Goal: Task Accomplishment & Management: Use online tool/utility

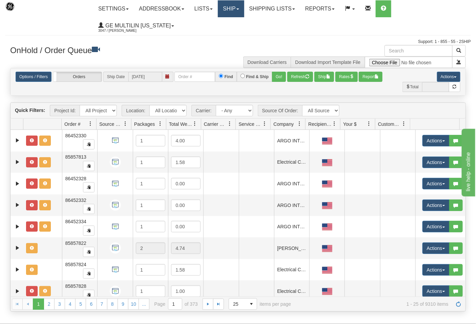
click at [233, 14] on link "Ship" at bounding box center [231, 8] width 26 height 17
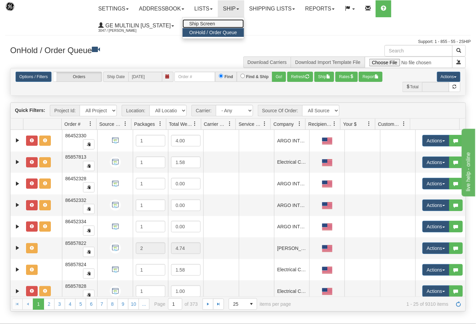
click at [228, 23] on link "Ship Screen" at bounding box center [213, 23] width 61 height 9
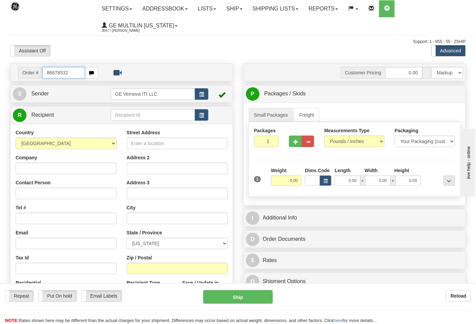
type input "86678532"
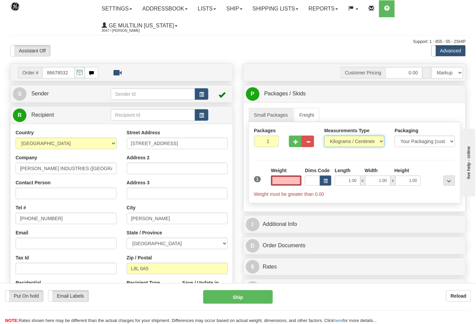
type input "0.00"
click at [345, 142] on select "Pounds / Inches Kilograms / Centimeters" at bounding box center [354, 142] width 60 height 12
select select "0"
click at [324, 136] on select "Pounds / Inches Kilograms / Centimeters" at bounding box center [354, 142] width 60 height 12
click at [299, 182] on input "0.00" at bounding box center [286, 181] width 31 height 10
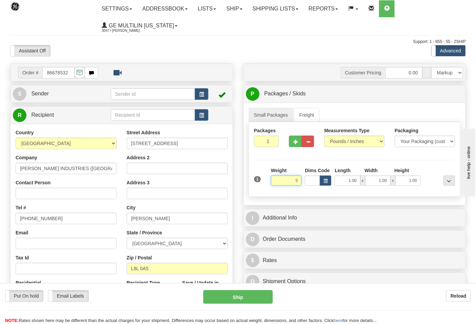
click button "Delete" at bounding box center [0, 0] width 0 height 0
type input "5.00"
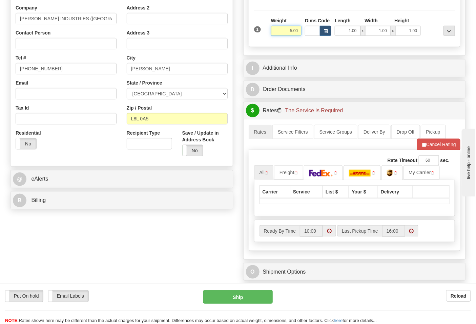
scroll to position [150, 0]
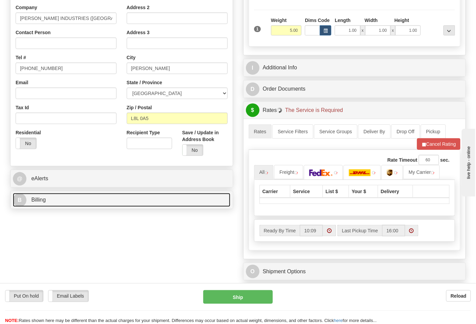
click at [67, 203] on link "B Billing" at bounding box center [121, 200] width 217 height 14
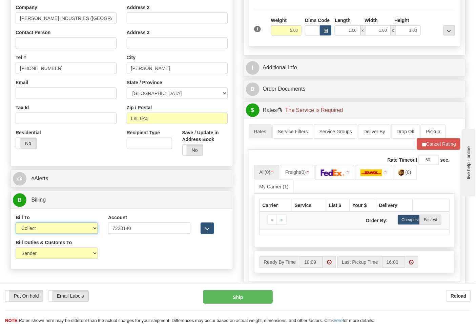
click at [46, 227] on select "Sender Recipient Third Party Collect" at bounding box center [57, 229] width 82 height 12
select select "2"
click at [16, 224] on select "Sender Recipient Third Party Collect" at bounding box center [57, 229] width 82 height 12
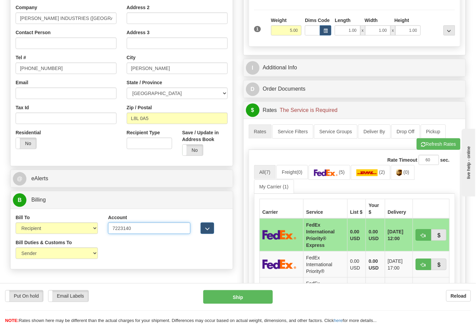
drag, startPoint x: 148, startPoint y: 230, endPoint x: 60, endPoint y: 226, distance: 88.1
click at [60, 226] on div "Bill To Sender Recipient Third Party Collect Account 7223140 3rd Party Account …" at bounding box center [122, 226] width 222 height 25
paste input "30025092"
type input "300250920"
click at [331, 172] on img at bounding box center [326, 173] width 24 height 7
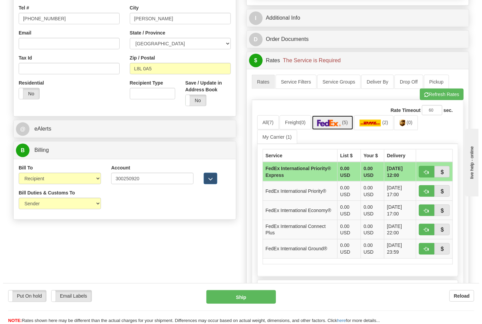
scroll to position [263, 0]
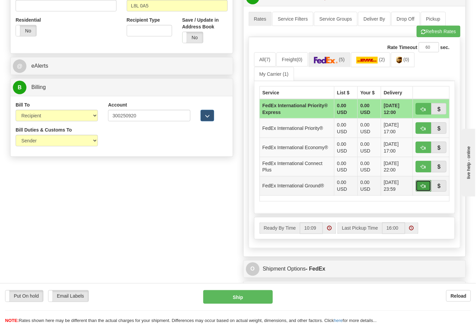
click at [422, 187] on span "button" at bounding box center [423, 187] width 5 height 4
type input "92"
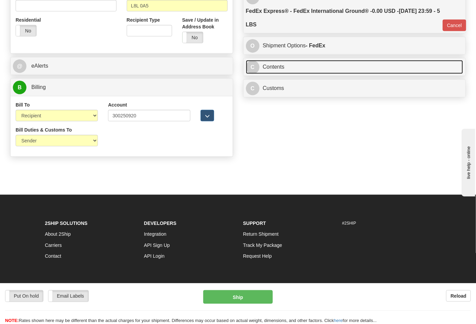
click at [292, 73] on link "C Contents" at bounding box center [354, 67] width 217 height 14
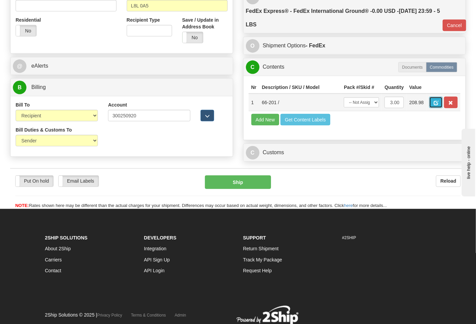
click at [438, 105] on span "button" at bounding box center [436, 103] width 5 height 4
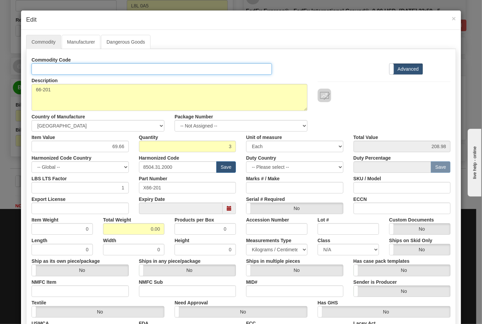
click at [144, 74] on input "Id" at bounding box center [152, 69] width 240 height 12
type input "TRANSFORMERS"
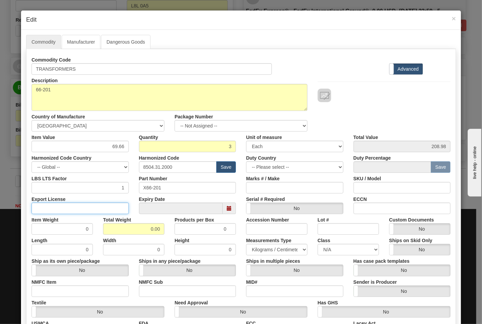
click at [87, 207] on input "Export License" at bounding box center [80, 209] width 97 height 12
type input "N/A"
drag, startPoint x: 126, startPoint y: 225, endPoint x: 165, endPoint y: 227, distance: 38.7
click at [165, 227] on div "Total Weight 0.00" at bounding box center [133, 224] width 71 height 21
type input "5"
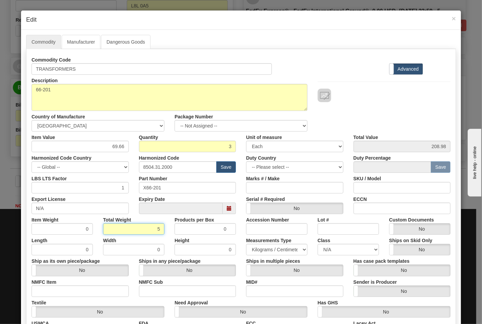
type input "1.6667"
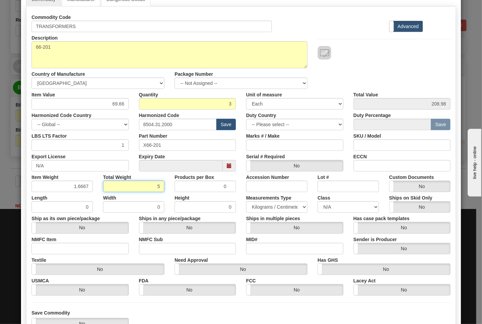
scroll to position [75, 0]
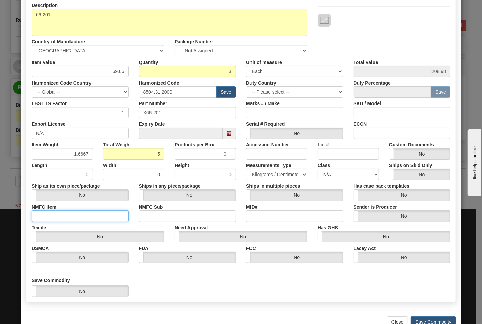
click at [86, 217] on input "NMFC Item" at bounding box center [80, 217] width 97 height 12
type input "63170"
click at [160, 214] on input "NMFC Sub" at bounding box center [187, 217] width 97 height 12
type input "4"
click at [320, 172] on select "N/A 50.0 55.0 60.0 65.0 70.0 85.0 92.5 100.0 125.0 175.0 250.0 300.0 400.0" at bounding box center [347, 175] width 61 height 12
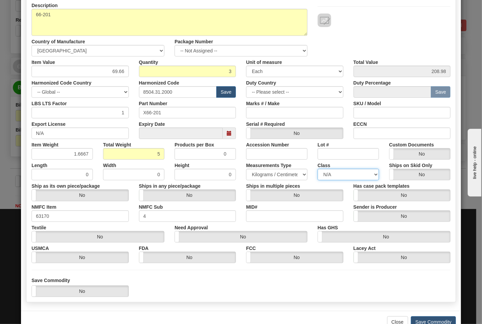
select select "70.0"
click at [317, 169] on select "N/A 50.0 55.0 60.0 65.0 70.0 85.0 92.5 100.0 125.0 175.0 250.0 300.0 400.0" at bounding box center [347, 175] width 61 height 12
click at [359, 133] on input "ECCN" at bounding box center [401, 134] width 97 height 12
type input "EAR99"
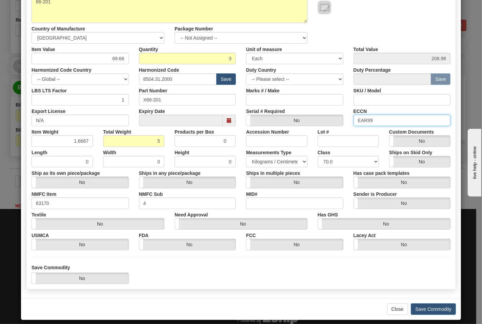
scroll to position [94, 0]
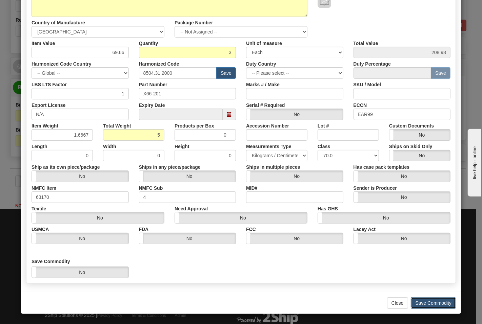
click at [424, 302] on button "Save Commodity" at bounding box center [433, 304] width 45 height 12
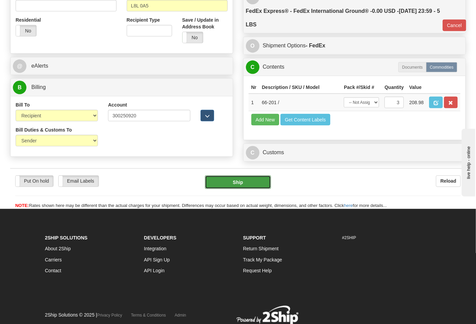
click at [241, 189] on button "Ship" at bounding box center [238, 183] width 66 height 14
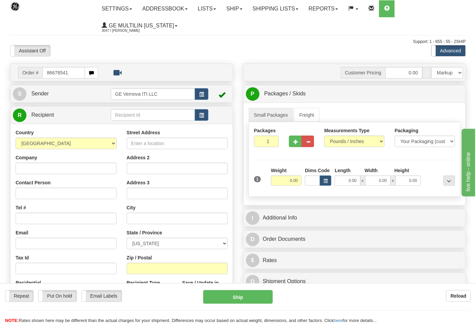
type input "86678541"
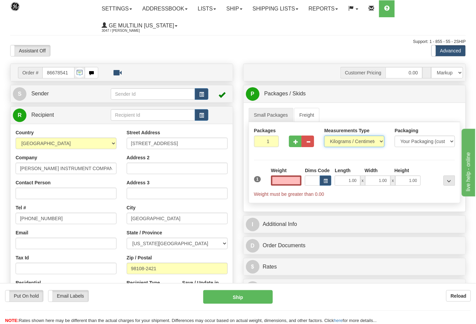
type input "0.00"
click at [346, 144] on select "Pounds / Inches Kilograms / Centimeters" at bounding box center [354, 142] width 60 height 12
select select "0"
click at [324, 136] on select "Pounds / Inches Kilograms / Centimeters" at bounding box center [354, 142] width 60 height 12
click at [298, 184] on input "0.00" at bounding box center [286, 181] width 31 height 10
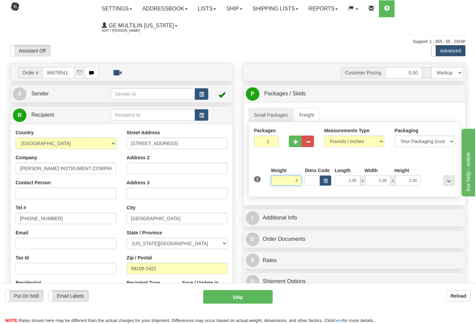
click button "Delete" at bounding box center [0, 0] width 0 height 0
type input "4.00"
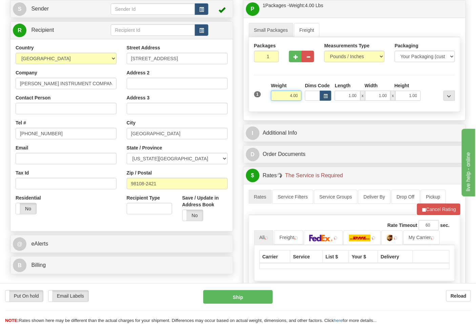
scroll to position [188, 0]
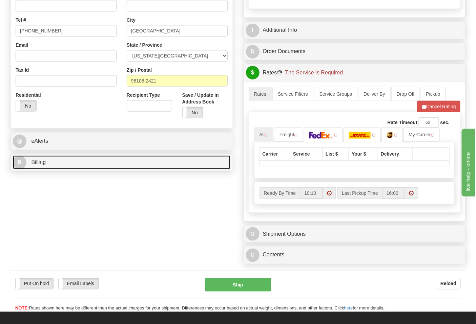
click at [107, 162] on link "B Billing" at bounding box center [121, 163] width 217 height 14
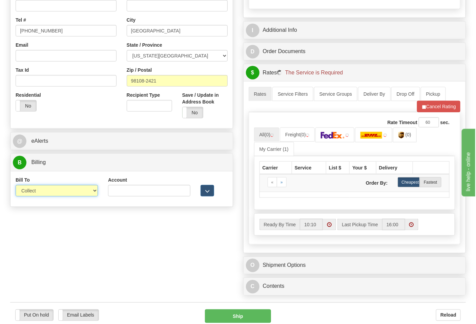
click at [45, 196] on select "Sender Recipient Third Party Collect" at bounding box center [57, 191] width 82 height 12
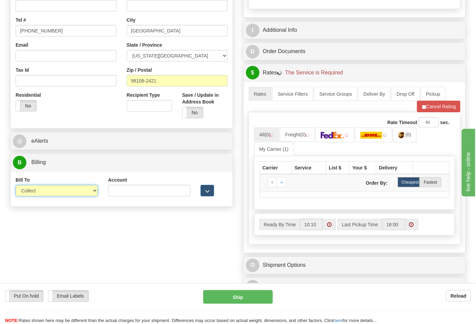
select select "2"
click at [16, 186] on select "Sender Recipient Third Party Collect" at bounding box center [57, 191] width 82 height 12
click at [124, 195] on input "Account" at bounding box center [149, 191] width 82 height 12
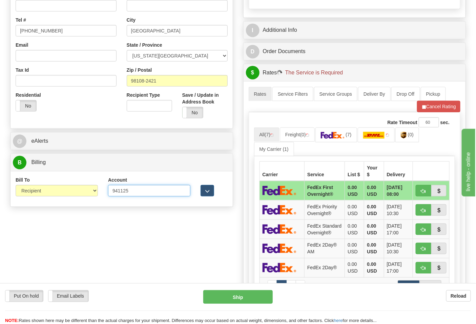
type input "941125"
click button "Delete" at bounding box center [0, 0] width 0 height 0
click at [423, 105] on span "button" at bounding box center [423, 107] width 5 height 4
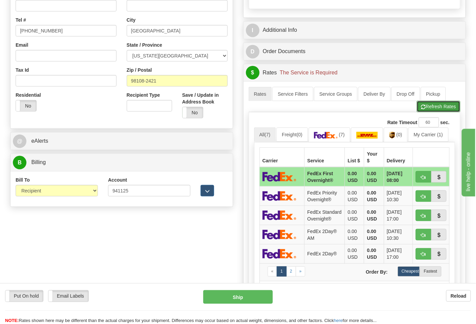
click at [424, 106] on span "button" at bounding box center [423, 107] width 5 height 4
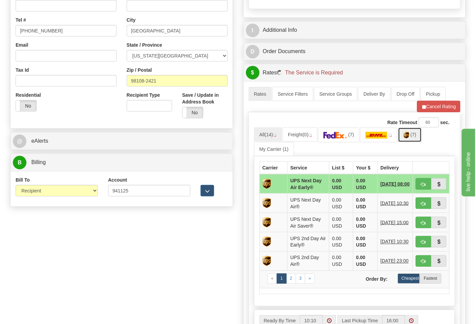
click at [408, 138] on img at bounding box center [406, 135] width 6 height 7
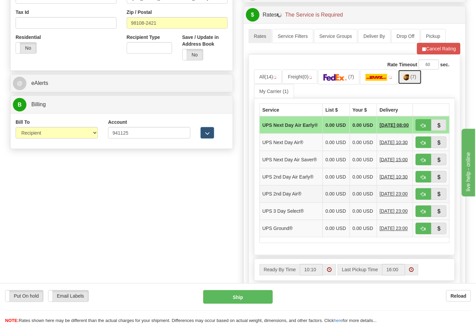
scroll to position [301, 0]
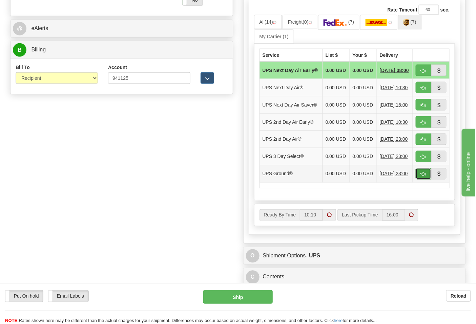
click at [423, 180] on button "button" at bounding box center [424, 174] width 16 height 12
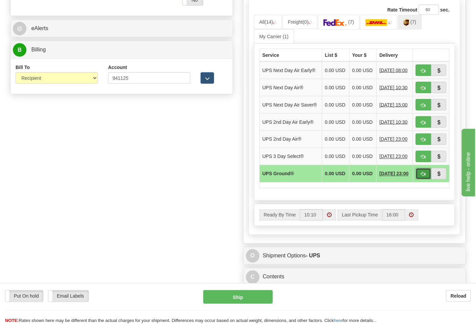
click at [424, 177] on span "button" at bounding box center [423, 174] width 5 height 4
click at [421, 177] on span "button" at bounding box center [423, 174] width 5 height 4
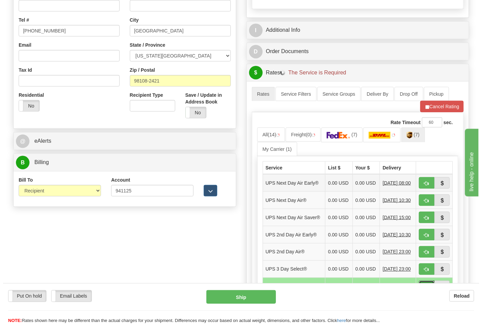
scroll to position [226, 0]
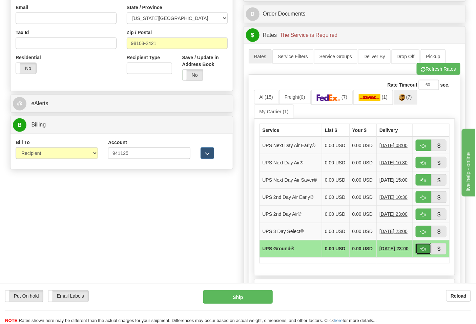
click at [421, 252] on span "button" at bounding box center [423, 250] width 5 height 4
type input "03"
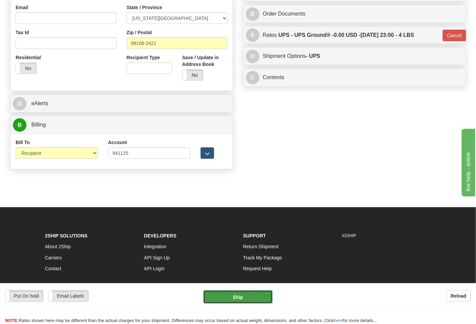
click at [251, 293] on button "Ship" at bounding box center [237, 298] width 69 height 14
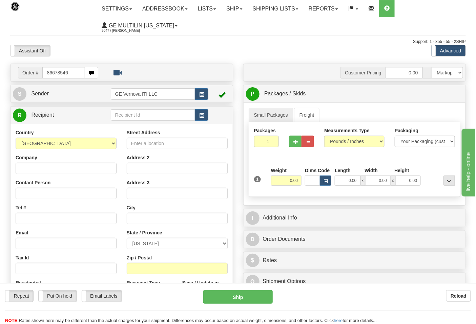
type input "86678546"
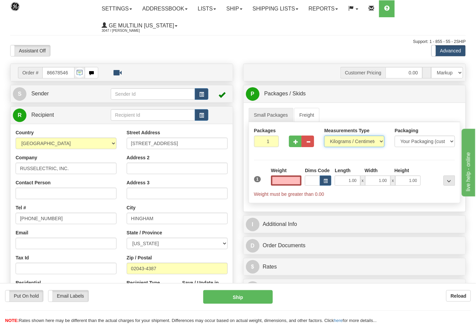
type input "0.00"
drag, startPoint x: 342, startPoint y: 140, endPoint x: 343, endPoint y: 145, distance: 5.3
click at [343, 140] on select "Pounds / Inches Kilograms / Centimeters" at bounding box center [354, 142] width 60 height 12
select select "0"
click at [324, 136] on select "Pounds / Inches Kilograms / Centimeters" at bounding box center [354, 142] width 60 height 12
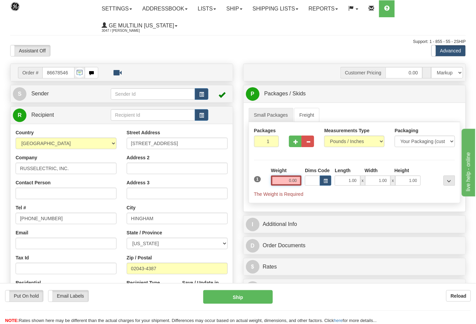
click at [297, 182] on input "0.00" at bounding box center [286, 181] width 31 height 10
click button "Delete" at bounding box center [0, 0] width 0 height 0
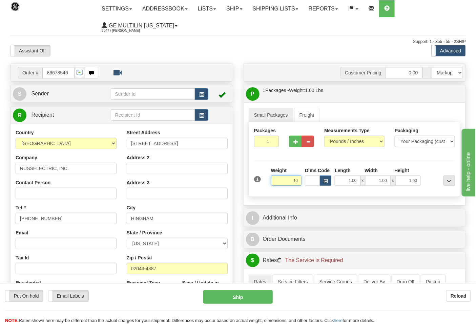
click button "Delete" at bounding box center [0, 0] width 0 height 0
type input "10.00"
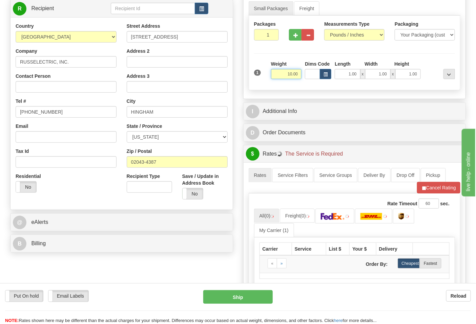
scroll to position [150, 0]
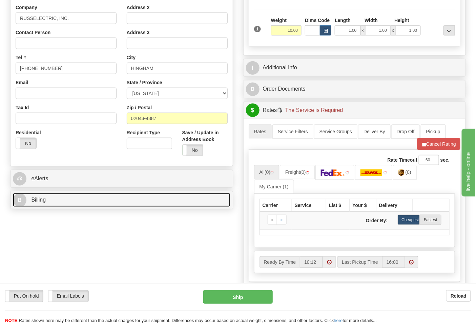
click at [68, 202] on link "B Billing" at bounding box center [121, 200] width 217 height 14
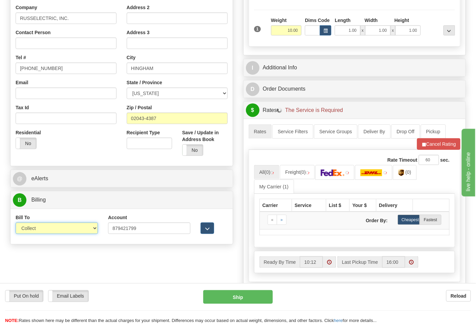
click at [54, 226] on select "Sender Recipient Third Party Collect" at bounding box center [57, 229] width 82 height 12
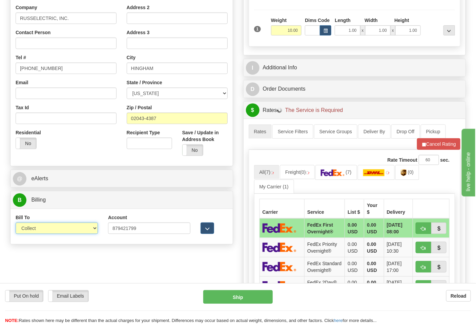
select select "2"
click at [16, 224] on select "Sender Recipient Third Party Collect" at bounding box center [57, 229] width 82 height 12
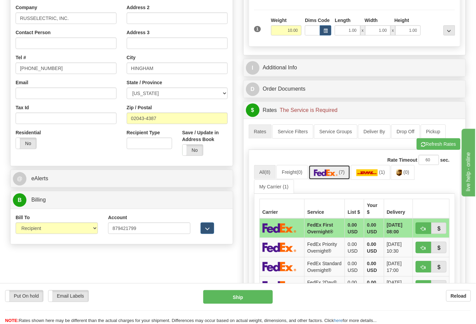
click at [331, 178] on link "(7)" at bounding box center [330, 172] width 42 height 15
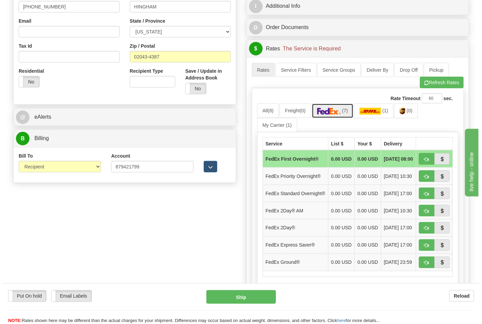
scroll to position [226, 0]
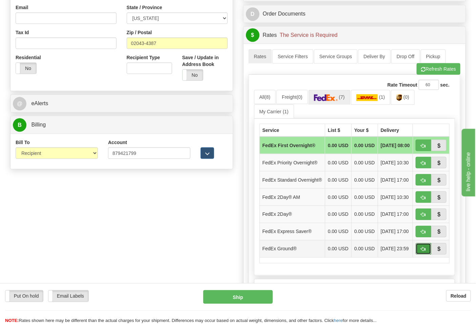
click at [421, 252] on span "button" at bounding box center [423, 250] width 5 height 4
type input "92"
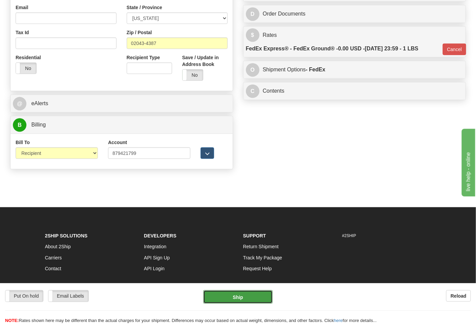
click at [252, 297] on button "Ship" at bounding box center [237, 298] width 69 height 14
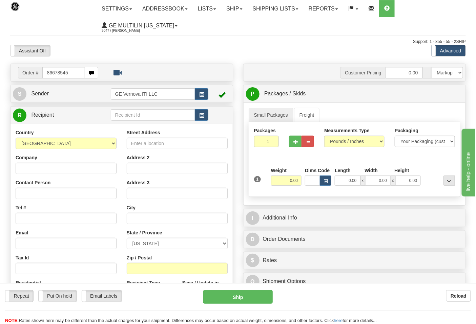
type input "86678545"
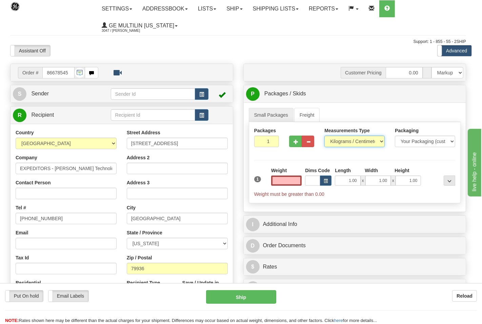
type input "0.00"
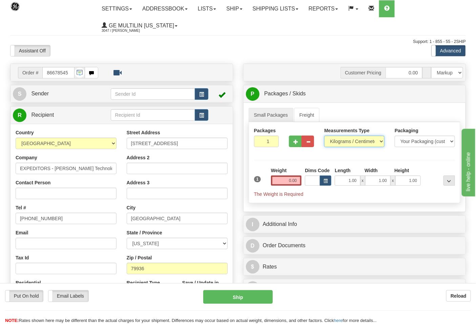
drag, startPoint x: 339, startPoint y: 139, endPoint x: 343, endPoint y: 146, distance: 7.9
click at [339, 139] on select "Pounds / Inches Kilograms / Centimeters" at bounding box center [354, 142] width 60 height 12
select select "0"
click at [324, 136] on select "Pounds / Inches Kilograms / Centimeters" at bounding box center [354, 142] width 60 height 12
click at [295, 181] on input "0.00" at bounding box center [286, 181] width 31 height 10
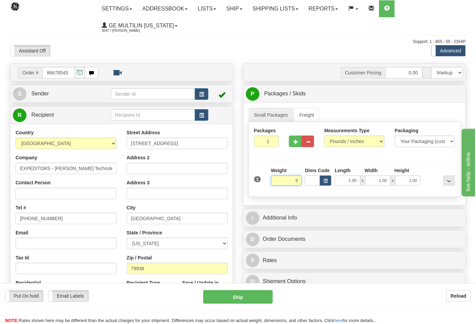
click button "Delete" at bounding box center [0, 0] width 0 height 0
type input "8.00"
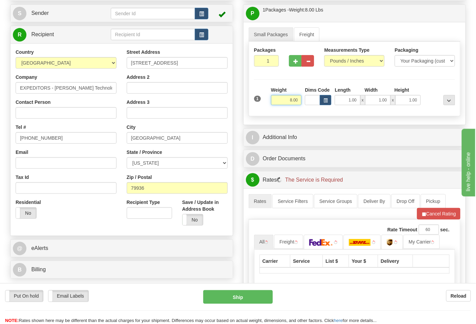
scroll to position [150, 0]
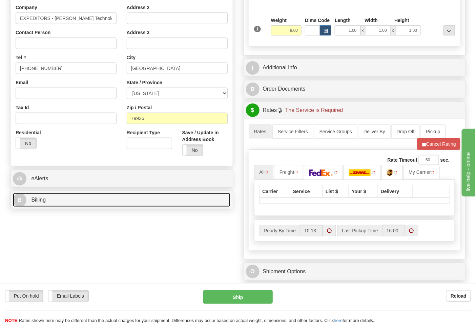
click at [75, 206] on link "B Billing" at bounding box center [121, 200] width 217 height 14
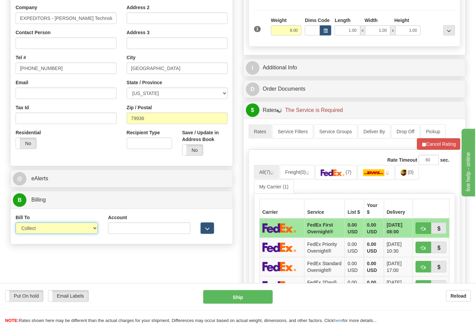
click at [59, 227] on select "Sender Recipient Third Party Collect" at bounding box center [57, 229] width 82 height 12
select select "2"
click at [16, 224] on select "Sender Recipient Third Party Collect" at bounding box center [57, 229] width 82 height 12
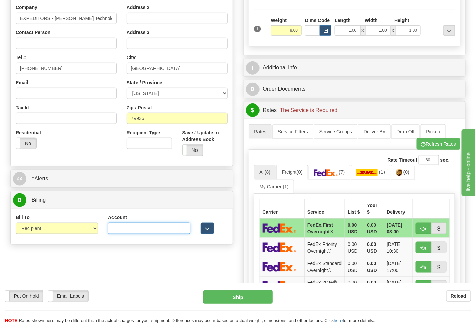
click at [144, 229] on input "Account" at bounding box center [149, 229] width 82 height 12
paste input "103538629"
type input "103538629"
click at [323, 174] on img at bounding box center [326, 173] width 24 height 7
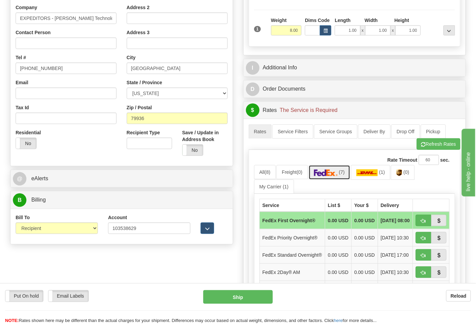
scroll to position [263, 0]
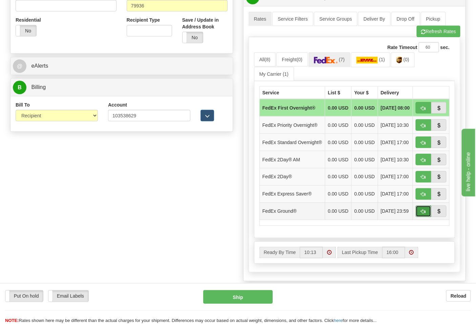
click at [424, 214] on span "button" at bounding box center [423, 212] width 5 height 4
type input "92"
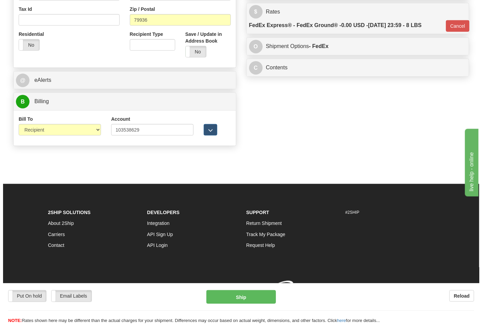
scroll to position [259, 0]
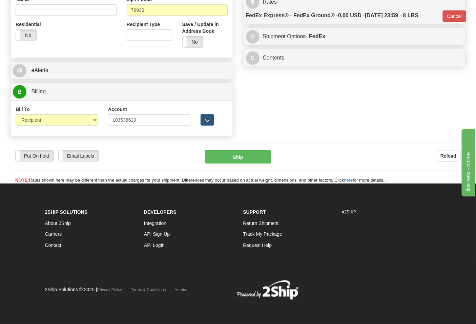
click at [273, 162] on div "Ship" at bounding box center [238, 157] width 76 height 14
click at [235, 163] on button "Ship" at bounding box center [238, 157] width 66 height 14
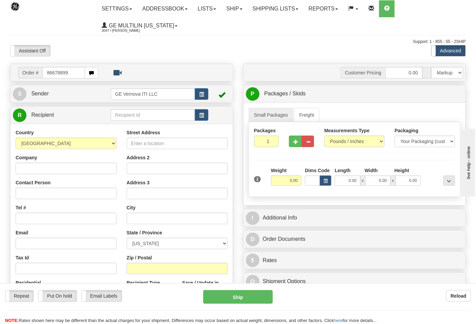
type input "86678899"
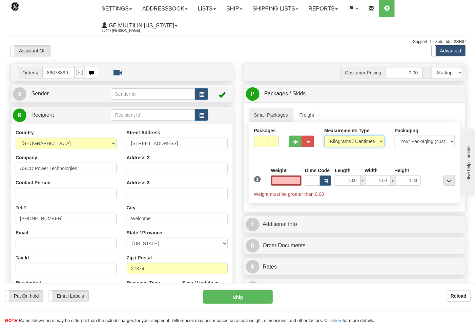
type input "0.00"
drag, startPoint x: 343, startPoint y: 147, endPoint x: 343, endPoint y: 143, distance: 4.4
click at [343, 146] on select "Pounds / Inches Kilograms / Centimeters" at bounding box center [354, 142] width 60 height 12
select select "0"
click at [324, 136] on select "Pounds / Inches Kilograms / Centimeters" at bounding box center [354, 142] width 60 height 12
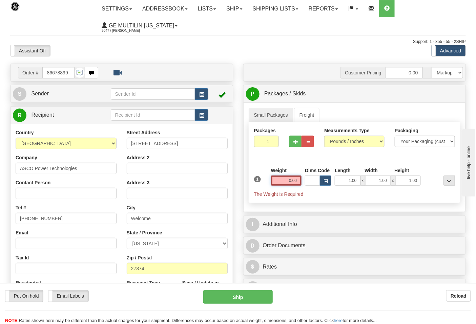
click at [297, 185] on input "0.00" at bounding box center [286, 181] width 31 height 10
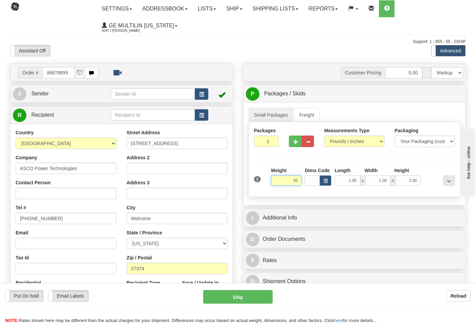
click button "Delete" at bounding box center [0, 0] width 0 height 0
type input "55.00"
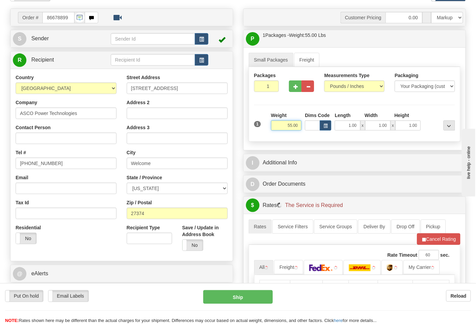
scroll to position [113, 0]
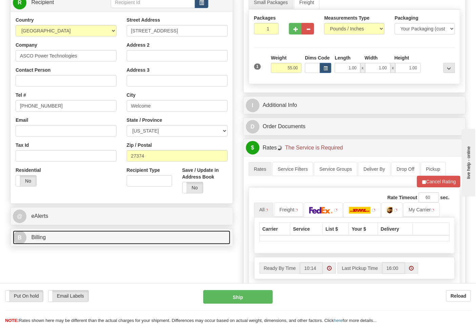
click at [84, 232] on link "B Billing" at bounding box center [121, 238] width 217 height 14
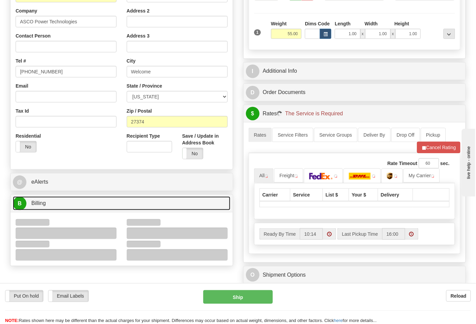
scroll to position [188, 0]
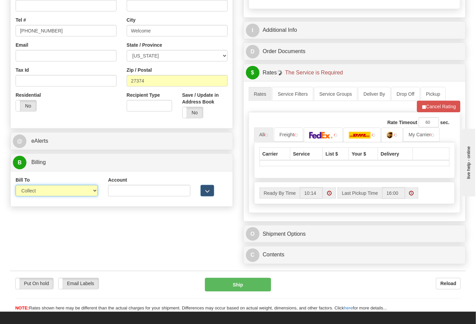
click at [43, 192] on select "Sender Recipient Third Party Collect" at bounding box center [57, 191] width 82 height 12
select select "2"
click at [16, 186] on select "Sender Recipient Third Party Collect" at bounding box center [57, 191] width 82 height 12
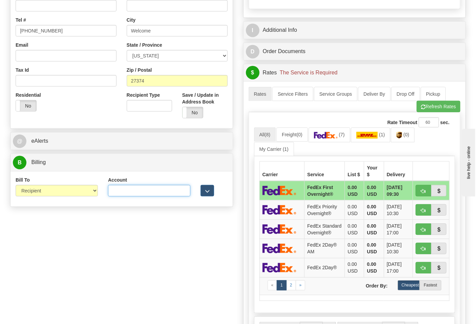
click at [125, 192] on input "Account" at bounding box center [149, 191] width 82 height 12
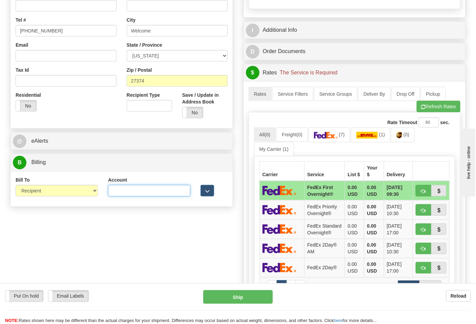
paste input "664421534"
type input "664421534"
click at [342, 136] on span "(7)" at bounding box center [342, 134] width 6 height 5
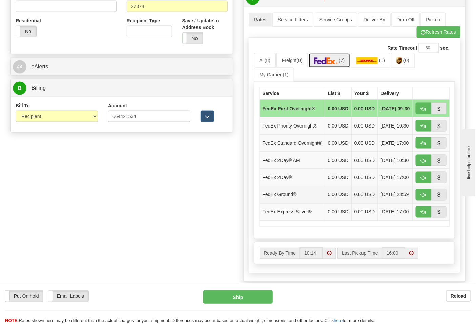
scroll to position [263, 0]
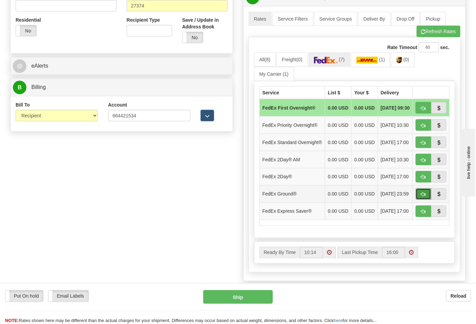
click at [421, 197] on span "button" at bounding box center [423, 195] width 5 height 4
type input "92"
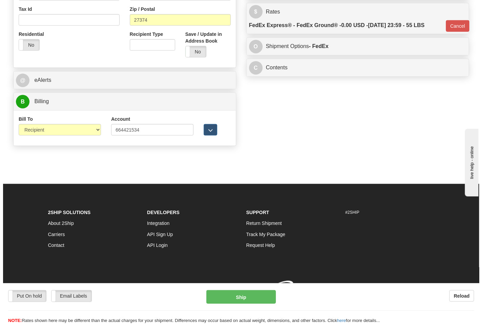
scroll to position [259, 0]
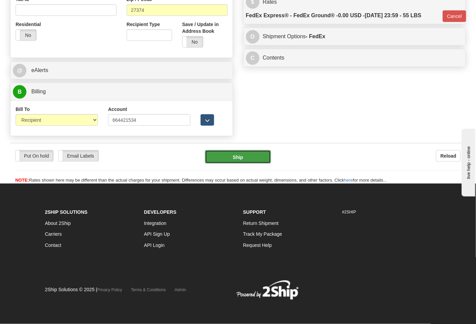
click at [229, 158] on button "Ship" at bounding box center [238, 157] width 66 height 14
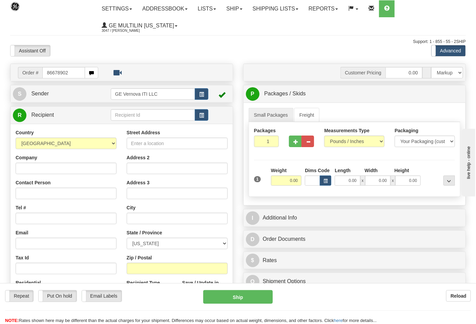
type input "86678902"
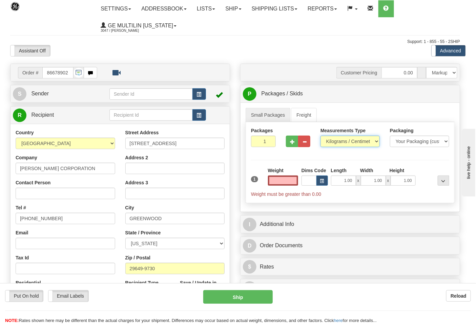
type input "0.00"
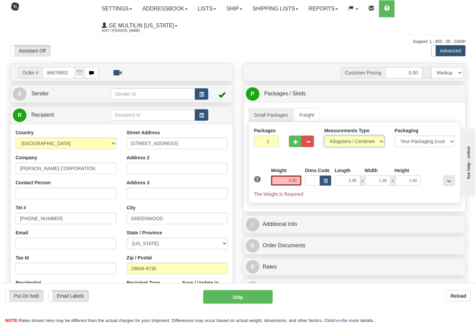
click at [343, 142] on select "Pounds / Inches Kilograms / Centimeters" at bounding box center [354, 142] width 60 height 12
select select "0"
click at [324, 136] on select "Pounds / Inches Kilograms / Centimeters" at bounding box center [354, 142] width 60 height 12
click at [298, 179] on input "0.00" at bounding box center [286, 181] width 31 height 10
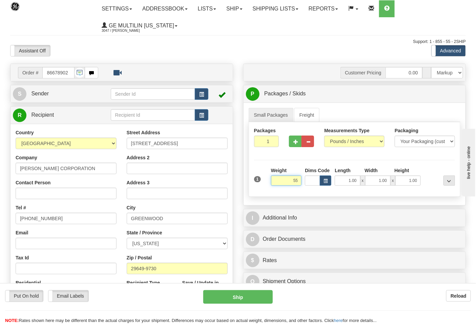
click button "Delete" at bounding box center [0, 0] width 0 height 0
type input "55.00"
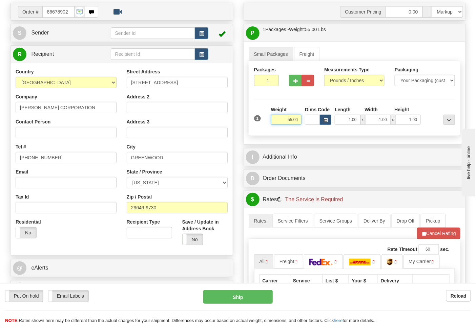
scroll to position [113, 0]
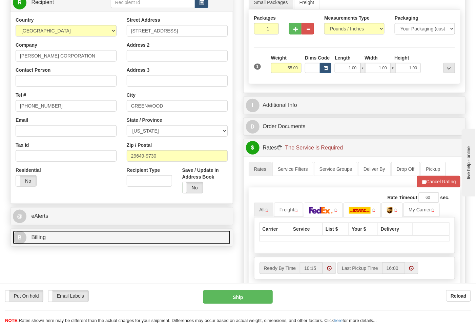
click at [109, 243] on link "B Billing" at bounding box center [121, 238] width 217 height 14
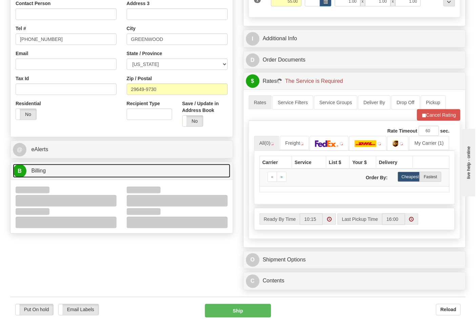
scroll to position [263, 0]
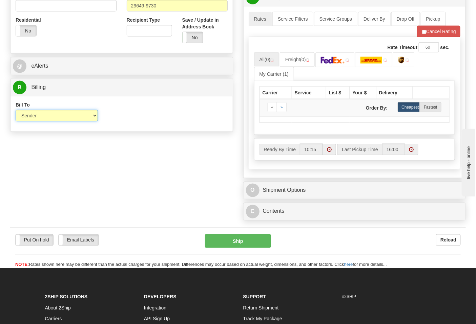
click at [39, 114] on select "Sender Recipient Third Party Collect" at bounding box center [57, 116] width 82 height 12
click at [133, 123] on div "Bill To Sender Recipient Third Party Collect Account 3rd Party Account List Ple…" at bounding box center [122, 114] width 222 height 25
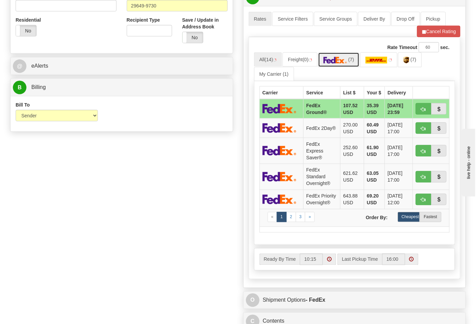
click at [340, 65] on link "(7)" at bounding box center [339, 60] width 42 height 15
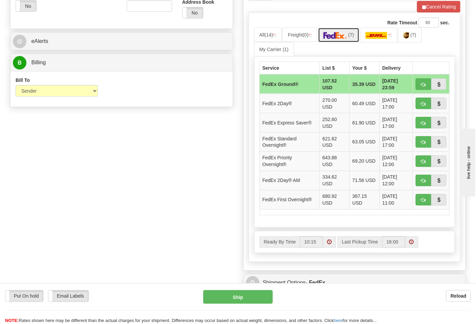
scroll to position [301, 0]
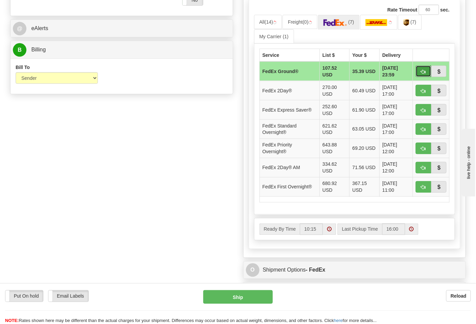
click at [425, 71] on span "button" at bounding box center [423, 72] width 5 height 4
click at [421, 72] on span "button" at bounding box center [423, 72] width 5 height 4
click at [422, 72] on span "button" at bounding box center [423, 72] width 5 height 4
type input "92"
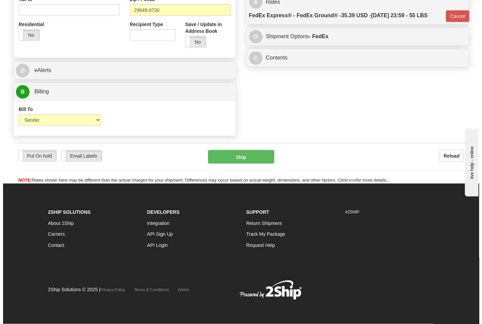
scroll to position [259, 0]
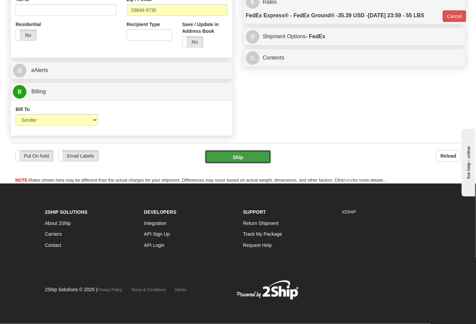
click at [247, 152] on button "Ship" at bounding box center [238, 157] width 66 height 14
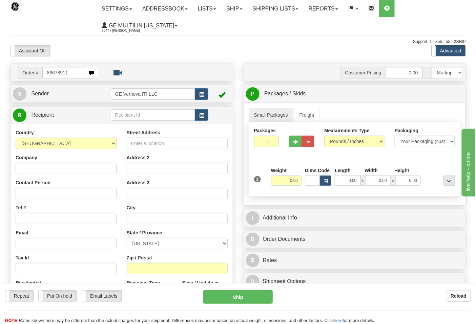
type input "86678911"
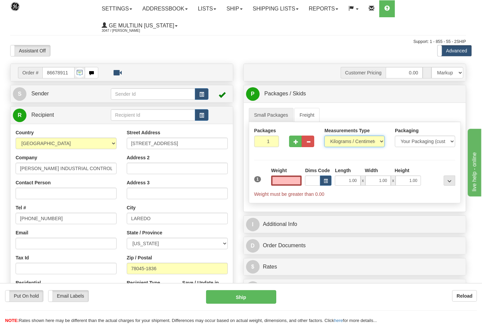
type input "0.00"
click at [337, 143] on select "Pounds / Inches Kilograms / Centimeters" at bounding box center [349, 142] width 59 height 12
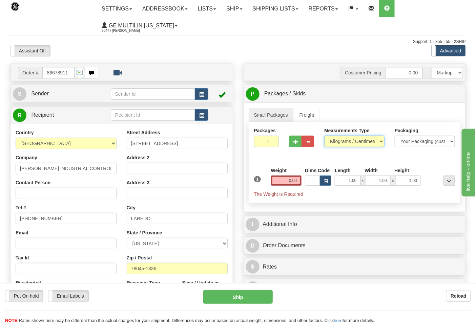
select select "0"
click at [324, 136] on select "Pounds / Inches Kilograms / Centimeters" at bounding box center [354, 142] width 60 height 12
click at [295, 182] on input "0.00" at bounding box center [286, 181] width 31 height 10
click button "Delete" at bounding box center [0, 0] width 0 height 0
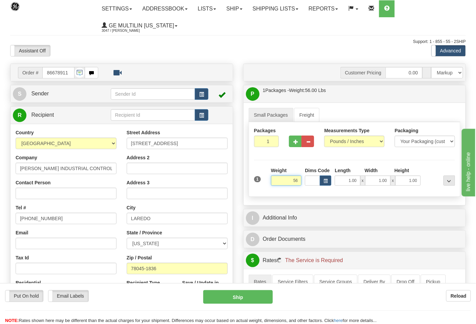
type input "56.00"
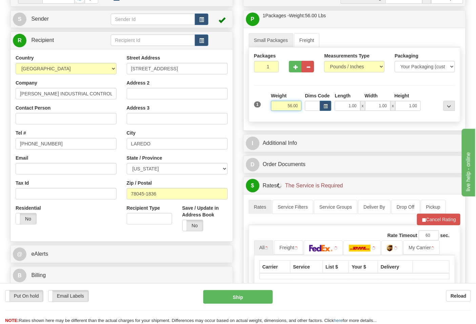
scroll to position [150, 0]
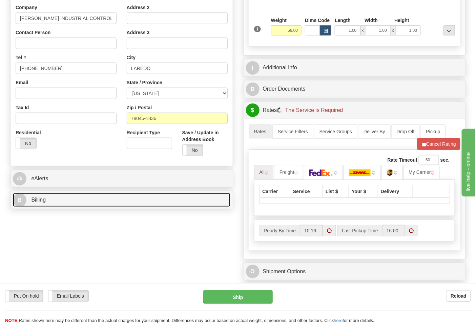
click at [95, 205] on link "B Billing" at bounding box center [121, 200] width 217 height 14
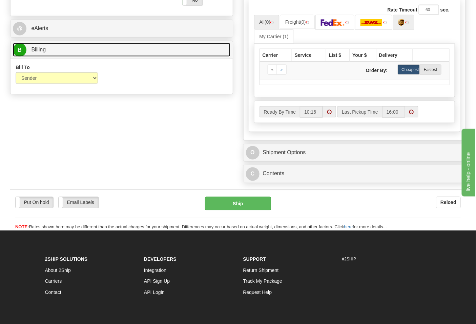
scroll to position [263, 0]
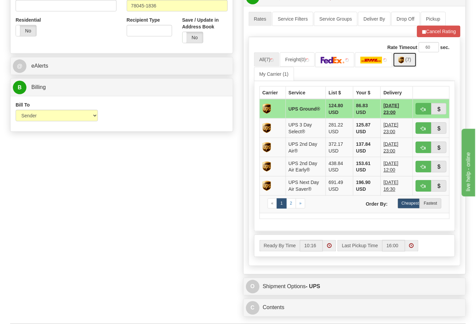
click at [410, 62] on span "(7)" at bounding box center [408, 59] width 6 height 5
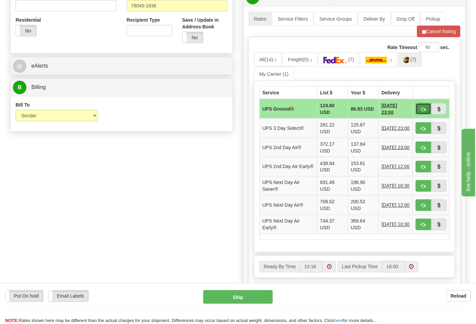
click at [422, 113] on button "button" at bounding box center [424, 109] width 16 height 12
click at [426, 111] on button "button" at bounding box center [424, 109] width 16 height 12
type input "03"
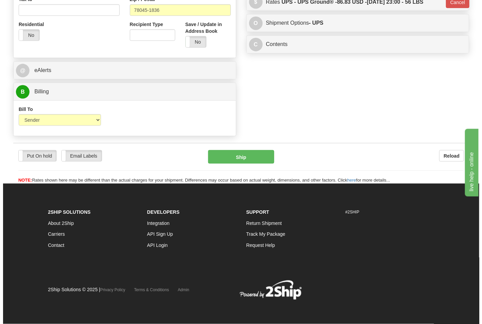
scroll to position [250, 0]
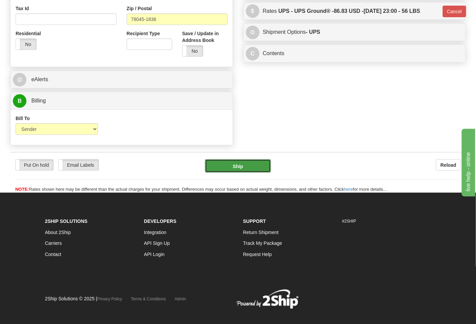
click at [265, 166] on button "Ship" at bounding box center [238, 167] width 66 height 14
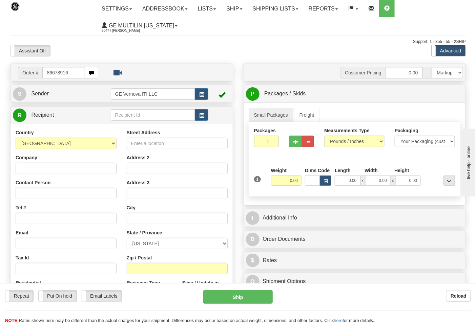
type input "86678916"
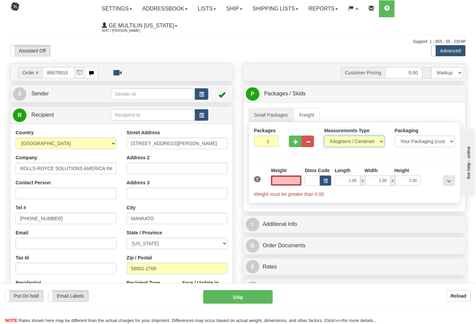
type input "0.00"
click at [336, 144] on select "Pounds / Inches Kilograms / Centimeters" at bounding box center [354, 142] width 60 height 12
select select "0"
click at [324, 136] on select "Pounds / Inches Kilograms / Centimeters" at bounding box center [354, 142] width 60 height 12
click at [298, 182] on input "0.00" at bounding box center [286, 181] width 31 height 10
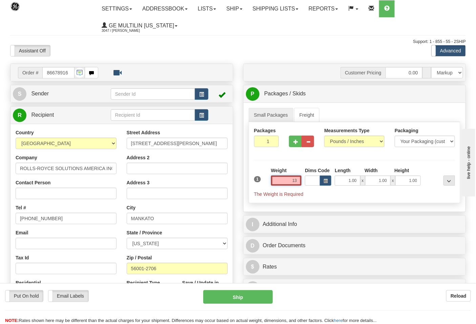
click button "Delete" at bounding box center [0, 0] width 0 height 0
type input "13.00"
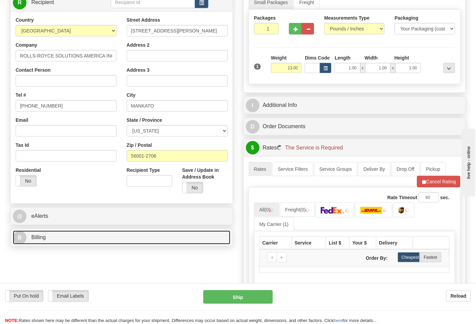
click at [101, 237] on link "B Billing" at bounding box center [121, 238] width 217 height 14
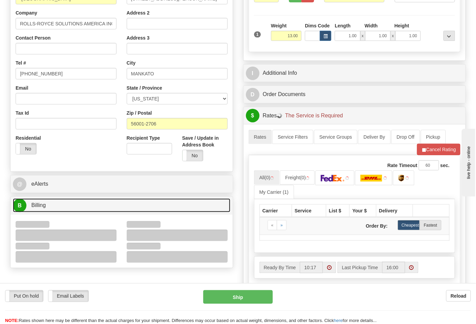
scroll to position [226, 0]
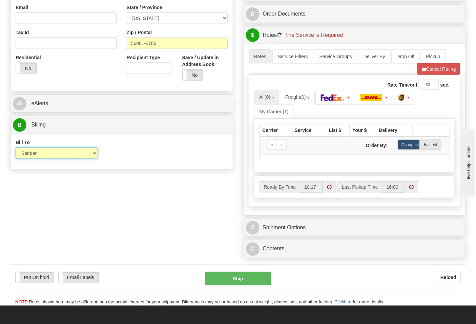
drag, startPoint x: 44, startPoint y: 154, endPoint x: 43, endPoint y: 160, distance: 5.4
click at [44, 154] on select "Sender Recipient Third Party Collect" at bounding box center [57, 154] width 82 height 12
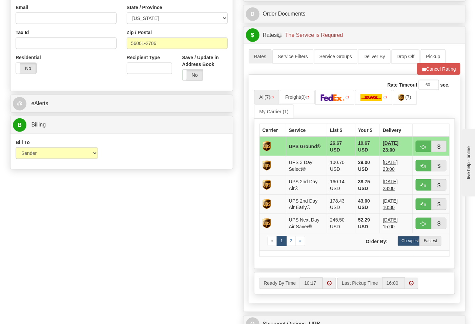
click at [130, 164] on div "Bill To Sender Recipient Third Party Collect Account 3rd Party Account List Ple…" at bounding box center [122, 151] width 222 height 25
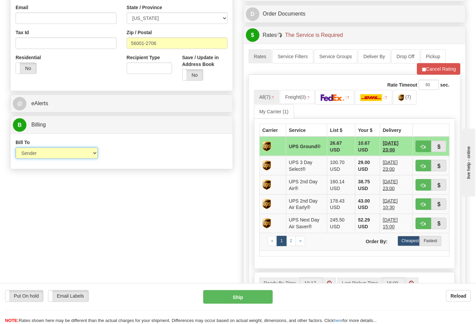
click at [60, 154] on select "Sender Recipient Third Party Collect" at bounding box center [57, 154] width 82 height 12
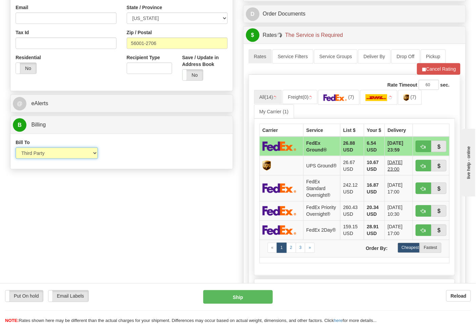
click at [16, 148] on select "Sender Recipient Third Party Collect" at bounding box center [57, 154] width 82 height 12
click at [49, 153] on select "Sender Recipient Third Party Collect" at bounding box center [57, 154] width 82 height 12
select select "2"
click at [16, 148] on select "Sender Recipient Third Party Collect" at bounding box center [57, 154] width 82 height 12
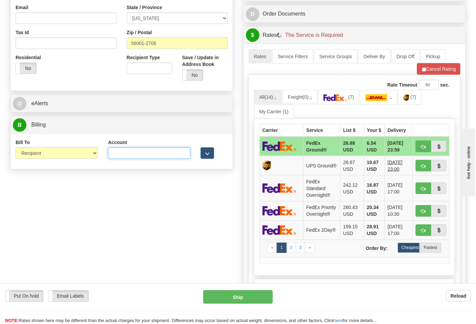
click at [121, 155] on input "Account" at bounding box center [149, 154] width 82 height 12
type input "055430667"
click button "Delete" at bounding box center [0, 0] width 0 height 0
click at [341, 99] on img at bounding box center [335, 98] width 24 height 7
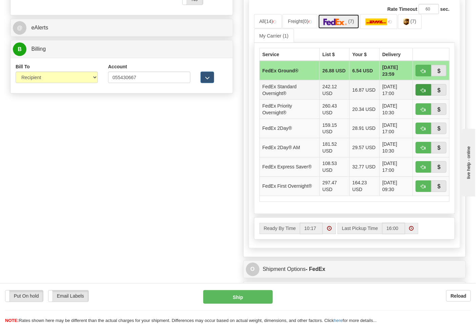
scroll to position [301, 0]
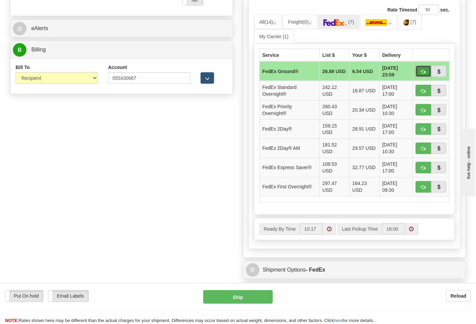
click at [423, 72] on span "button" at bounding box center [423, 72] width 5 height 4
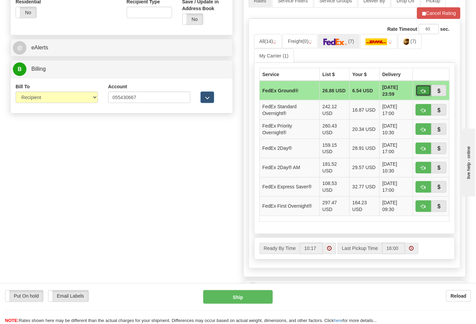
scroll to position [263, 0]
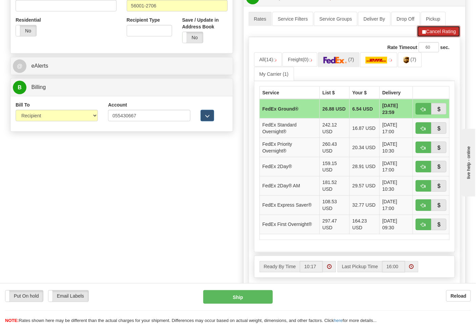
click at [431, 35] on button "Cancel Rating" at bounding box center [438, 32] width 43 height 12
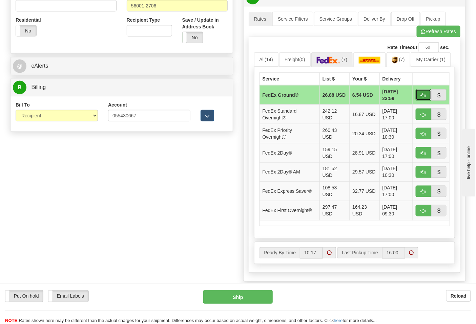
click at [424, 94] on span "button" at bounding box center [423, 95] width 5 height 4
type input "92"
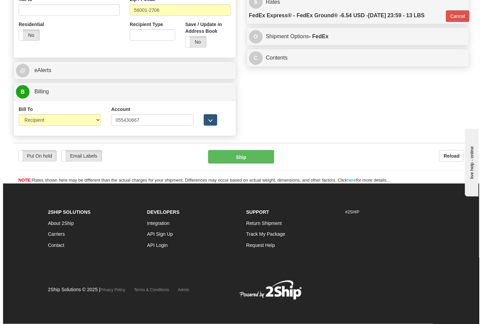
scroll to position [258, 0]
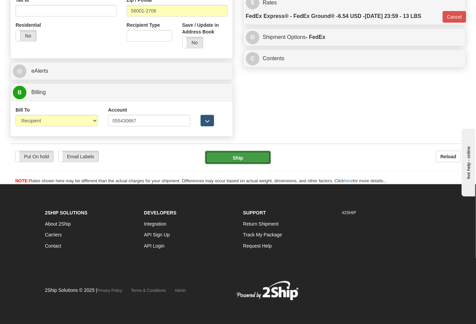
click at [249, 160] on button "Ship" at bounding box center [238, 158] width 66 height 14
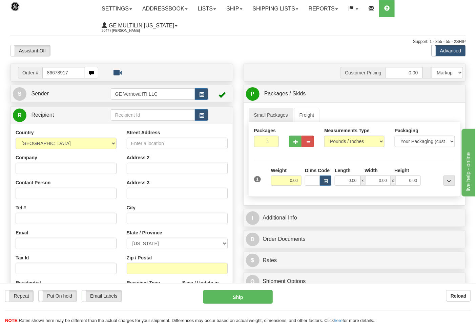
type input "86678917"
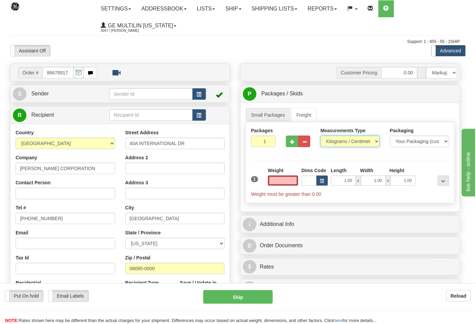
type input "0.00"
click at [339, 144] on select "Pounds / Inches Kilograms / Centimeters" at bounding box center [349, 142] width 59 height 12
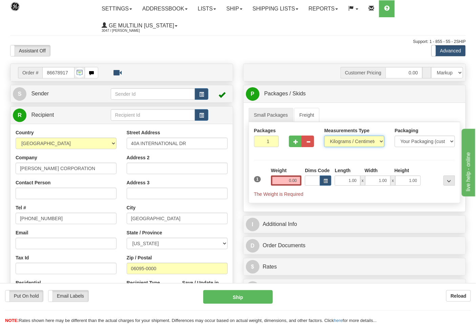
select select "0"
click at [324, 136] on select "Pounds / Inches Kilograms / Centimeters" at bounding box center [354, 142] width 60 height 12
click at [296, 182] on input "0.00" at bounding box center [286, 181] width 31 height 10
click button "Delete" at bounding box center [0, 0] width 0 height 0
type input "2.00"
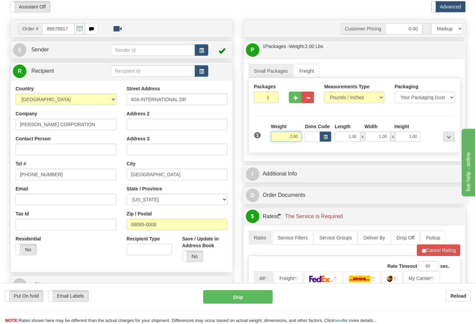
scroll to position [150, 0]
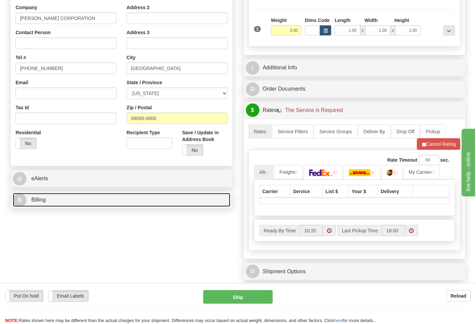
click at [75, 197] on link "B Billing" at bounding box center [121, 200] width 217 height 14
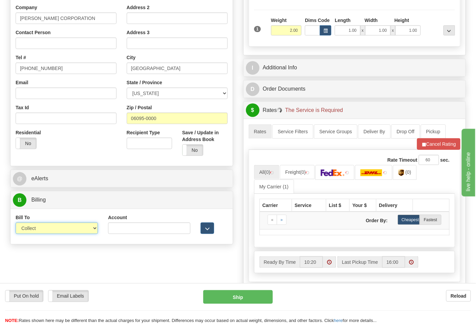
drag, startPoint x: 51, startPoint y: 230, endPoint x: 48, endPoint y: 235, distance: 5.4
click at [51, 230] on select "Sender Recipient Third Party Collect" at bounding box center [57, 229] width 82 height 12
select select "2"
click at [16, 224] on select "Sender Recipient Third Party Collect" at bounding box center [57, 229] width 82 height 12
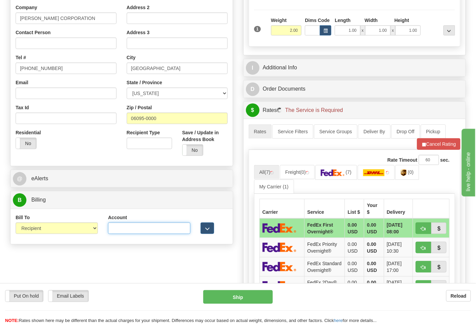
click at [159, 224] on input "Account" at bounding box center [149, 229] width 82 height 12
paste input "103538629"
type input "103538629"
click at [341, 170] on link "(7)" at bounding box center [336, 172] width 42 height 15
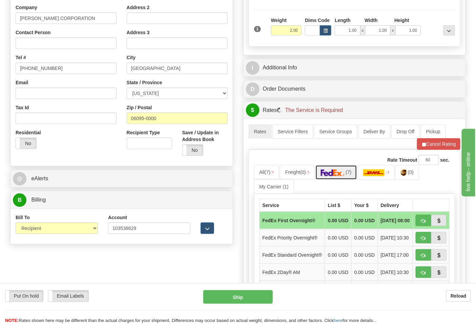
scroll to position [301, 0]
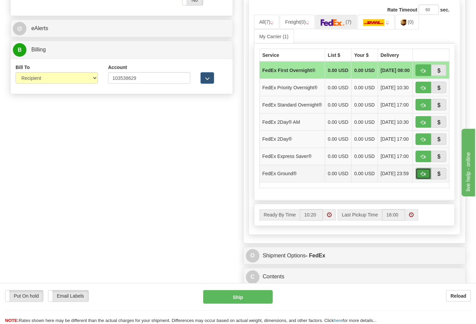
click at [422, 177] on span "button" at bounding box center [423, 174] width 5 height 4
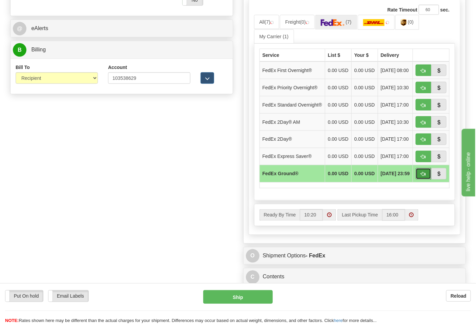
click at [420, 180] on button "button" at bounding box center [424, 174] width 16 height 12
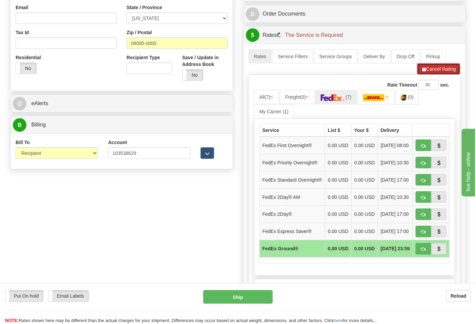
click at [445, 72] on button "Cancel Rating" at bounding box center [438, 69] width 43 height 12
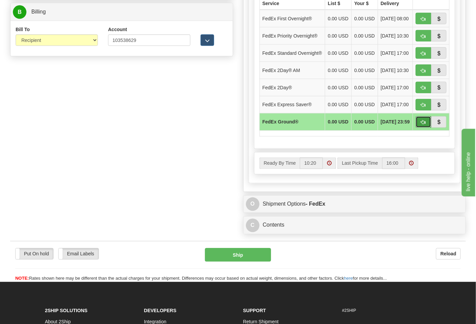
click at [423, 128] on button "button" at bounding box center [424, 123] width 16 height 12
type input "92"
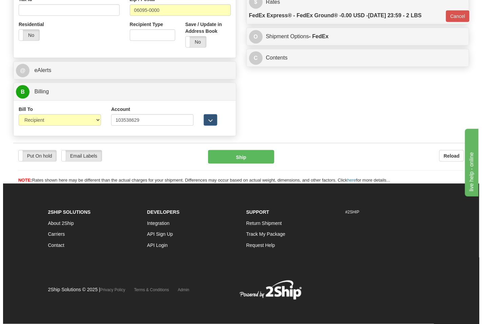
scroll to position [259, 0]
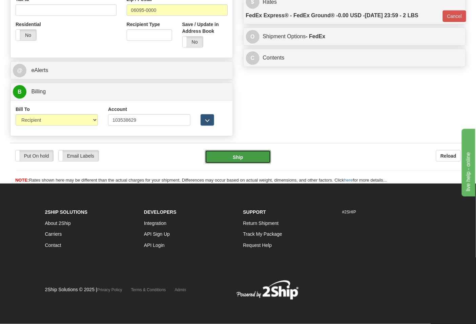
click at [241, 152] on button "Ship" at bounding box center [238, 157] width 66 height 14
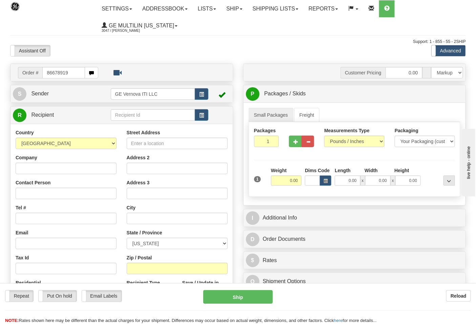
type input "86678919"
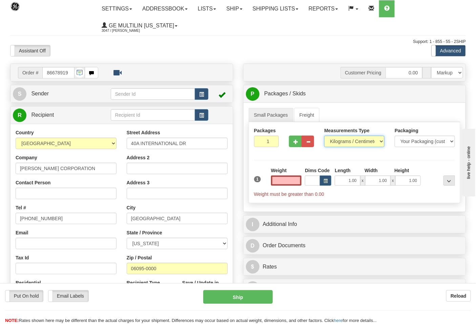
type input "0.00"
click at [335, 144] on select "Pounds / Inches Kilograms / Centimeters" at bounding box center [354, 142] width 60 height 12
select select "0"
click at [324, 136] on select "Pounds / Inches Kilograms / Centimeters" at bounding box center [354, 142] width 60 height 12
click at [295, 182] on input "0.00" at bounding box center [286, 181] width 31 height 10
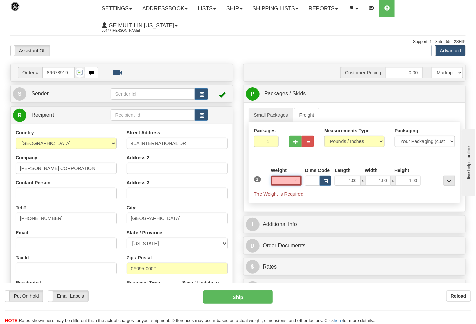
click button "Delete" at bounding box center [0, 0] width 0 height 0
type input "2.00"
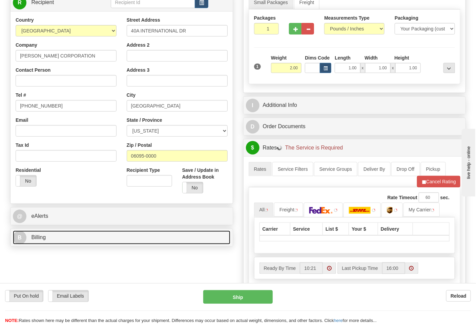
drag, startPoint x: 91, startPoint y: 235, endPoint x: 99, endPoint y: 231, distance: 9.4
click at [92, 235] on link "B Billing" at bounding box center [121, 238] width 217 height 14
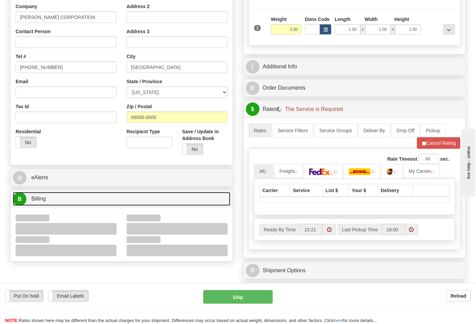
scroll to position [188, 0]
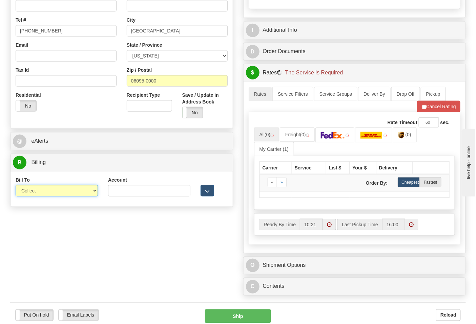
click at [51, 195] on select "Sender Recipient Third Party Collect" at bounding box center [57, 191] width 82 height 12
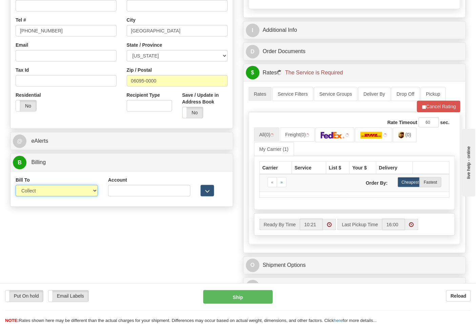
select select "2"
click at [16, 186] on select "Sender Recipient Third Party Collect" at bounding box center [57, 191] width 82 height 12
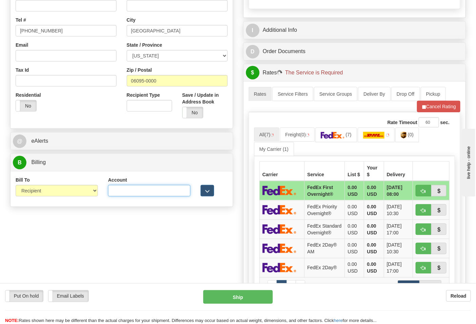
click at [119, 194] on input "Account" at bounding box center [149, 191] width 82 height 12
paste input "103538629"
type input "103538629"
click at [334, 137] on img at bounding box center [333, 135] width 24 height 7
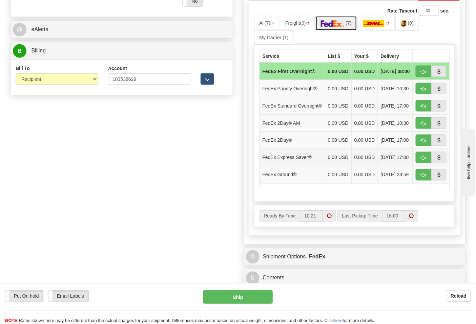
scroll to position [301, 0]
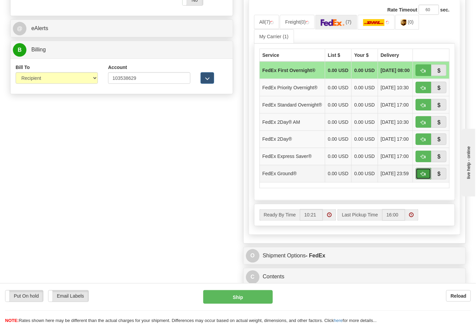
click at [419, 180] on button "button" at bounding box center [424, 174] width 16 height 12
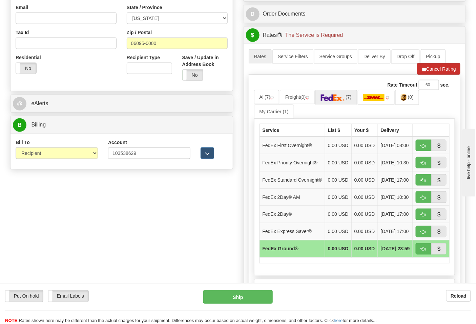
click at [0, 0] on button "Refresh Rates" at bounding box center [0, 0] width 0 height 0
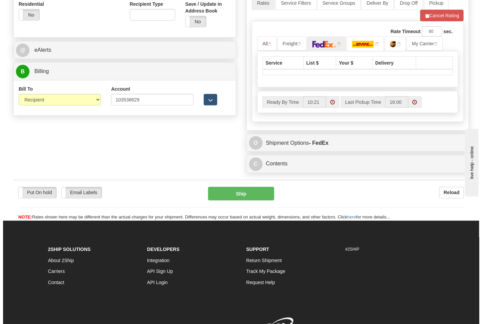
scroll to position [242, 0]
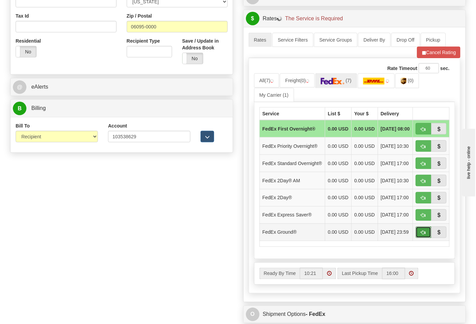
click at [425, 235] on span "button" at bounding box center [423, 233] width 5 height 4
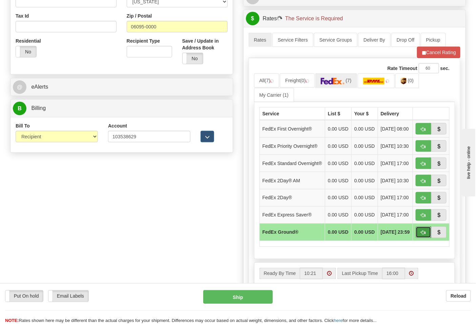
click at [421, 235] on span "button" at bounding box center [423, 233] width 5 height 4
click at [424, 235] on span "button" at bounding box center [423, 233] width 5 height 4
type input "92"
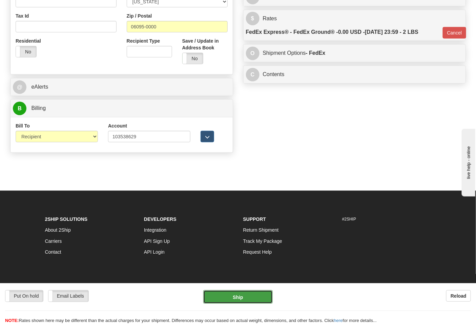
click at [249, 297] on button "Ship" at bounding box center [237, 298] width 69 height 14
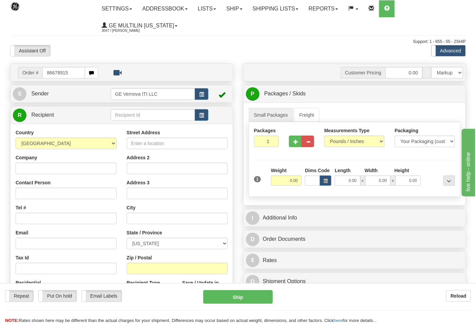
type input "86678915"
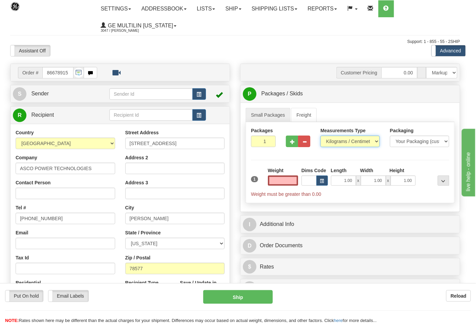
type input "0.00"
click at [339, 144] on select "Pounds / Inches Kilograms / Centimeters" at bounding box center [349, 142] width 59 height 12
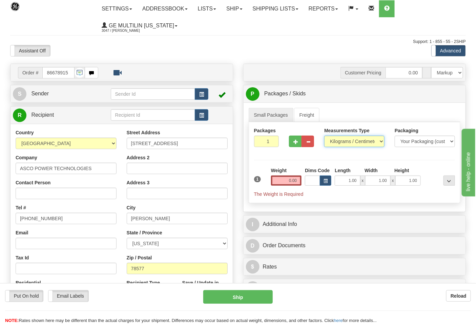
select select "0"
click at [324, 136] on select "Pounds / Inches Kilograms / Centimeters" at bounding box center [354, 142] width 60 height 12
click at [298, 182] on input "0.00" at bounding box center [286, 181] width 31 height 10
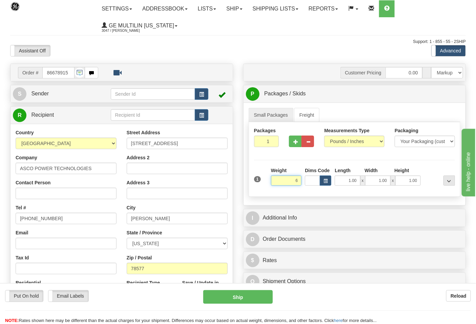
click button "Delete" at bounding box center [0, 0] width 0 height 0
type input "6.00"
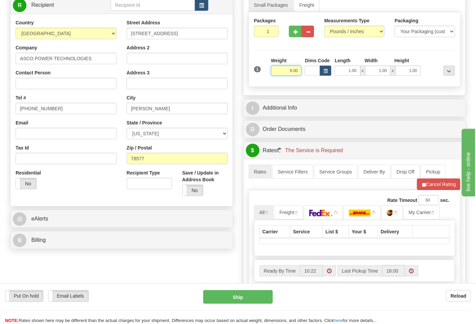
scroll to position [188, 0]
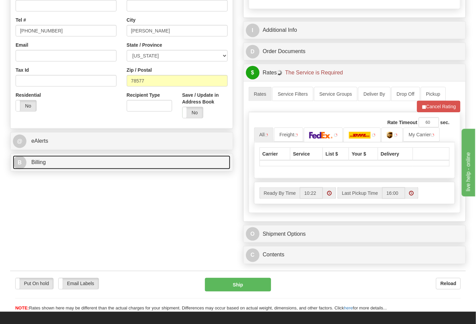
click at [78, 165] on link "B Billing" at bounding box center [121, 163] width 217 height 14
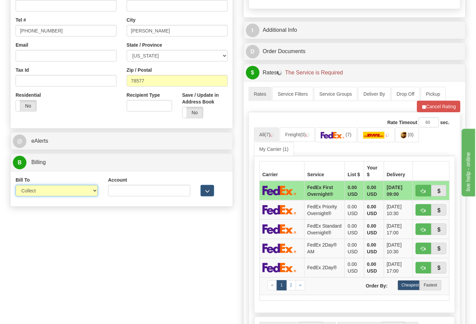
drag, startPoint x: 38, startPoint y: 191, endPoint x: 39, endPoint y: 195, distance: 3.8
click at [38, 191] on select "Sender Recipient Third Party Collect" at bounding box center [57, 191] width 82 height 12
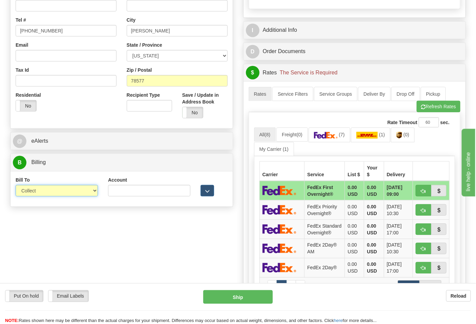
select select "2"
click at [16, 186] on select "Sender Recipient Third Party Collect" at bounding box center [57, 191] width 82 height 12
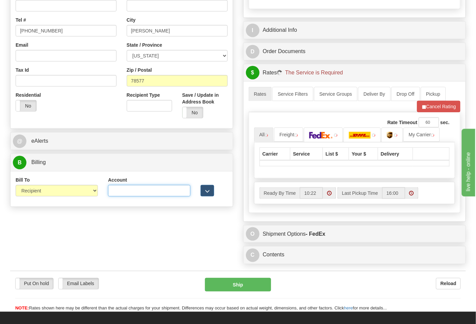
click at [123, 196] on input "Account" at bounding box center [149, 191] width 82 height 12
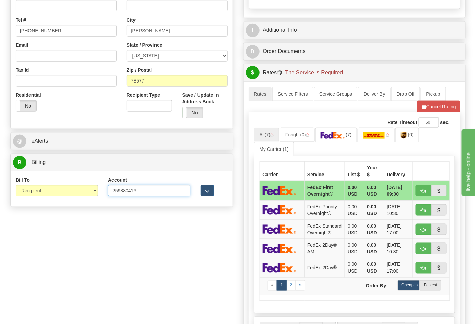
type input "259880416"
click button "Delete" at bounding box center [0, 0] width 0 height 0
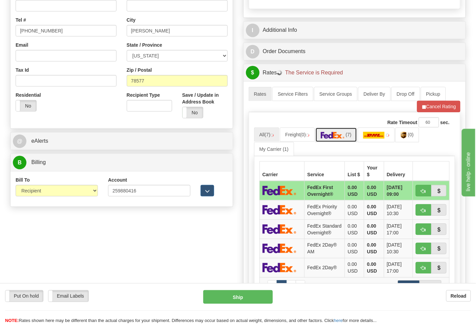
click at [342, 142] on link "(7)" at bounding box center [336, 135] width 42 height 15
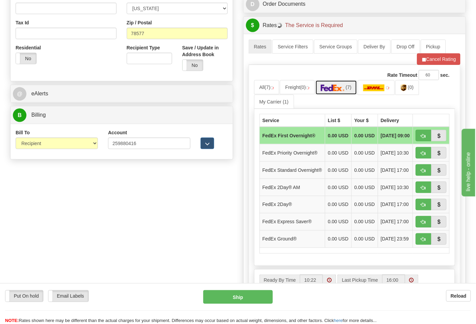
scroll to position [301, 0]
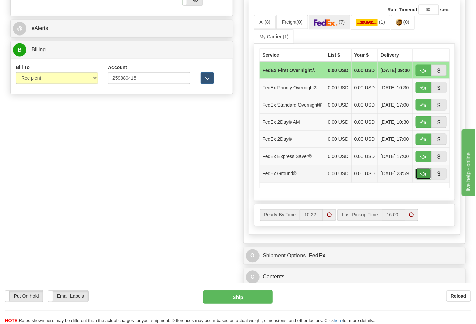
click at [419, 180] on button "button" at bounding box center [424, 174] width 16 height 12
type input "92"
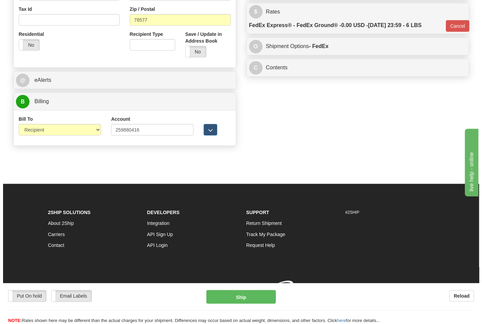
scroll to position [259, 0]
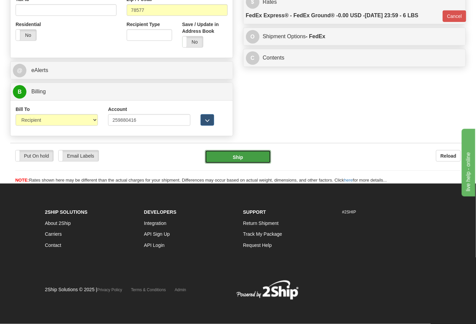
click at [250, 151] on button "Ship" at bounding box center [238, 157] width 66 height 14
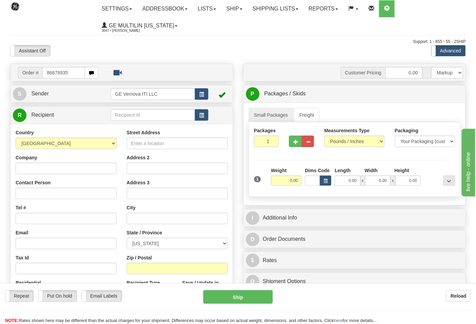
type input "86678935"
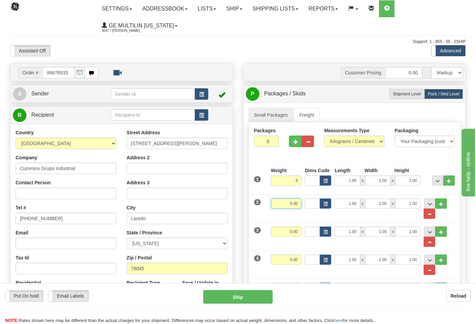
type input "4.00"
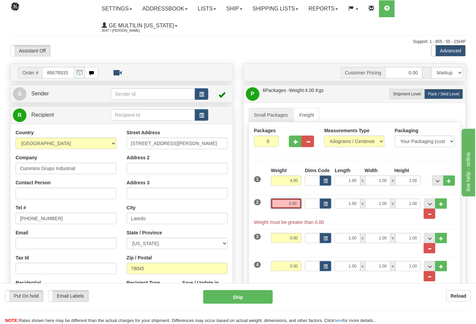
click at [299, 207] on input "0.00" at bounding box center [286, 204] width 31 height 10
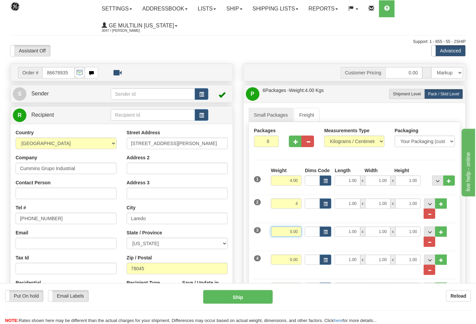
type input "4.00"
click at [300, 231] on input "0.00" at bounding box center [286, 232] width 31 height 10
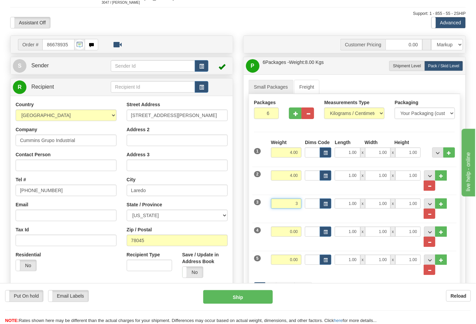
scroll to position [75, 0]
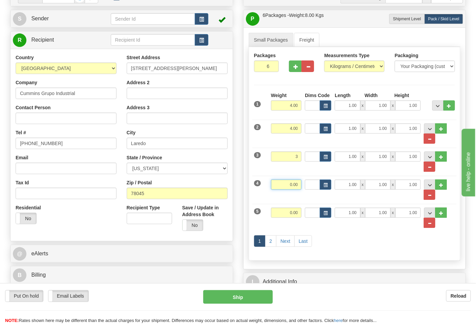
type input "3.00"
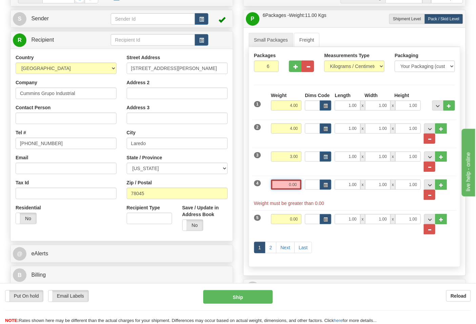
click at [298, 189] on input "0.00" at bounding box center [286, 185] width 31 height 10
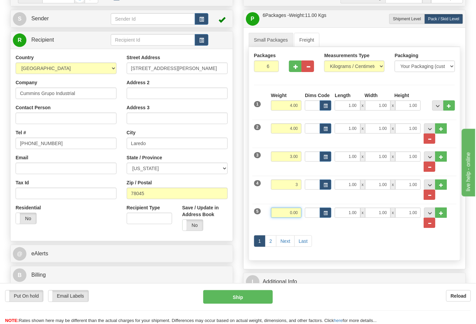
type input "3.00"
click at [300, 212] on input "0.00" at bounding box center [286, 213] width 31 height 10
type input "3.00"
click at [273, 243] on link "2" at bounding box center [271, 242] width 12 height 12
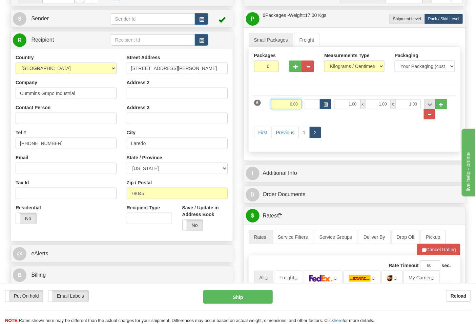
click at [297, 107] on input "0.00" at bounding box center [286, 104] width 31 height 10
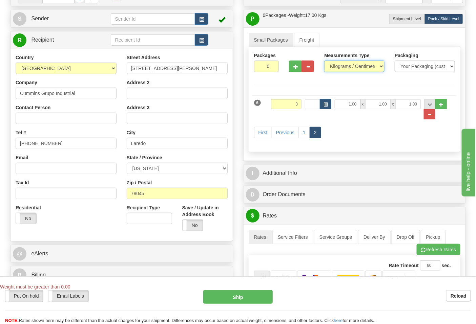
type input "3.00"
click at [332, 67] on select "Pounds / Inches Kilograms / Centimeters" at bounding box center [354, 67] width 60 height 12
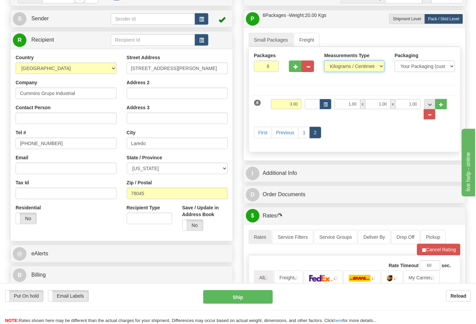
select select "0"
click at [324, 61] on select "Pounds / Inches Kilograms / Centimeters" at bounding box center [354, 67] width 60 height 12
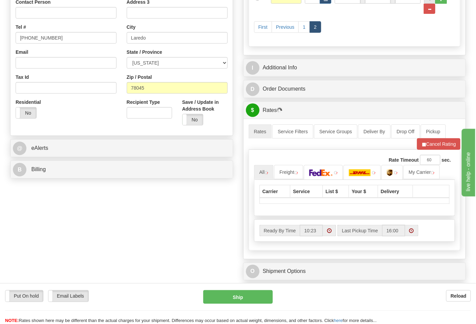
scroll to position [188, 0]
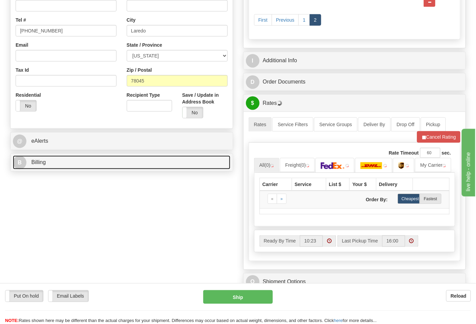
click at [90, 167] on link "B Billing" at bounding box center [121, 163] width 217 height 14
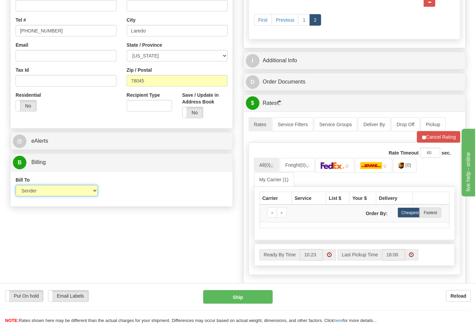
drag, startPoint x: 40, startPoint y: 190, endPoint x: 43, endPoint y: 194, distance: 4.8
click at [40, 190] on select "Sender Recipient Third Party Collect" at bounding box center [57, 191] width 82 height 12
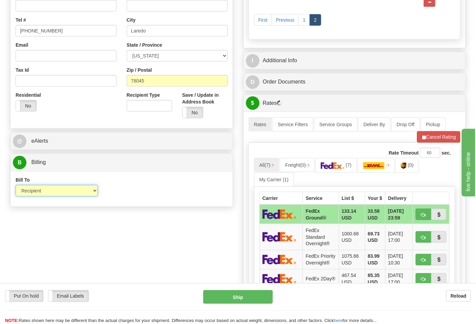
click at [16, 186] on select "Sender Recipient Third Party Collect" at bounding box center [57, 191] width 82 height 12
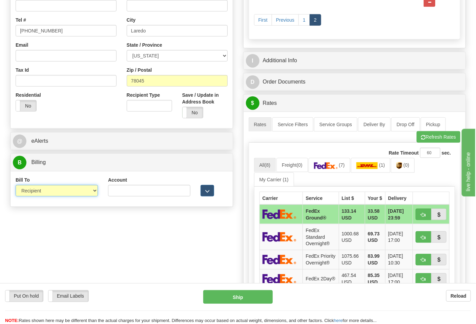
click at [48, 189] on select "Sender Recipient Third Party Collect" at bounding box center [57, 191] width 82 height 12
select select "1"
click at [16, 186] on select "Sender Recipient Third Party Collect" at bounding box center [57, 191] width 82 height 12
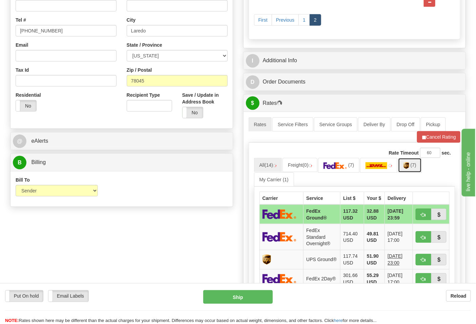
click at [404, 169] on link "(7)" at bounding box center [410, 165] width 24 height 15
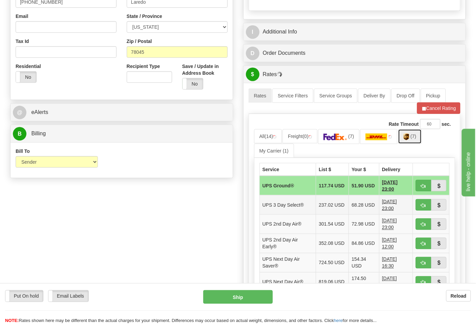
scroll to position [263, 0]
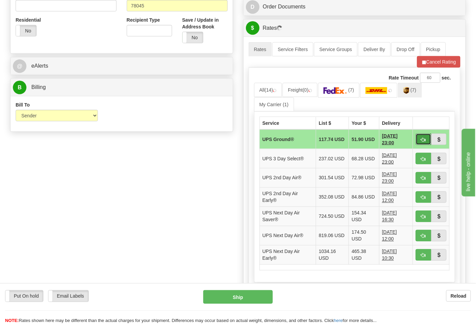
click at [421, 144] on button "button" at bounding box center [424, 140] width 16 height 12
click at [422, 142] on span "button" at bounding box center [423, 140] width 5 height 4
click at [421, 142] on span "button" at bounding box center [423, 140] width 5 height 4
type input "03"
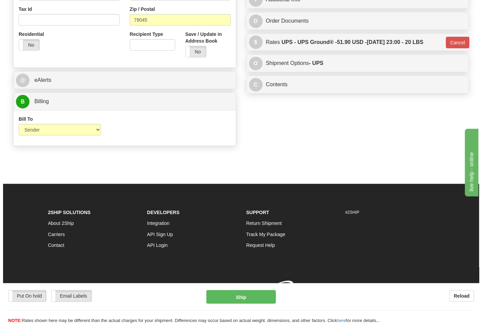
scroll to position [250, 0]
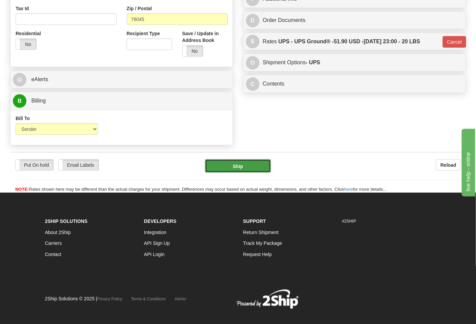
click at [241, 169] on button "Ship" at bounding box center [238, 167] width 66 height 14
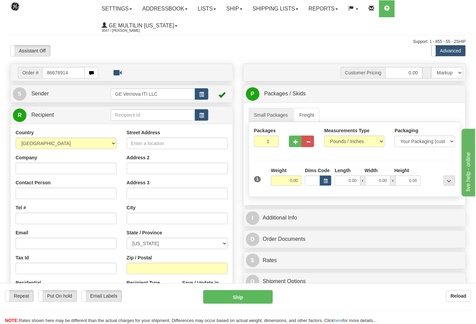
type input "86678914"
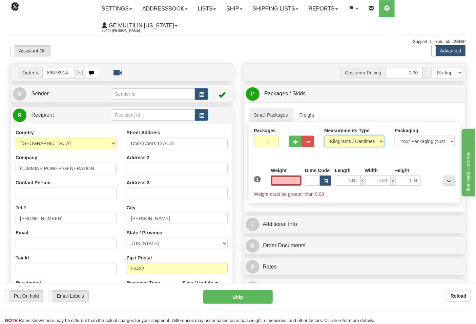
type input "0.00"
drag, startPoint x: 347, startPoint y: 138, endPoint x: 348, endPoint y: 144, distance: 6.2
click at [348, 139] on select "Pounds / Inches Kilograms / Centimeters" at bounding box center [354, 142] width 60 height 12
click at [324, 136] on select "Pounds / Inches Kilograms / Centimeters" at bounding box center [354, 142] width 60 height 12
click at [344, 139] on select "Pounds / Inches Kilograms / Centimeters" at bounding box center [354, 142] width 60 height 12
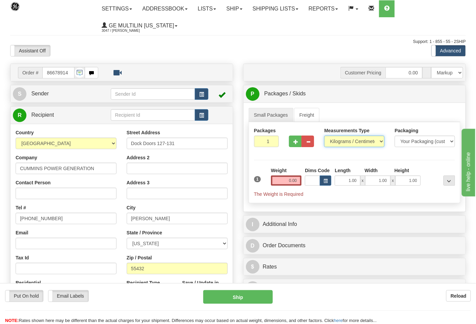
select select "0"
click at [324, 136] on select "Pounds / Inches Kilograms / Centimeters" at bounding box center [354, 142] width 60 height 12
click at [298, 184] on input "0.00" at bounding box center [286, 181] width 31 height 10
type input "0.00"
click at [292, 143] on button "button" at bounding box center [295, 142] width 13 height 12
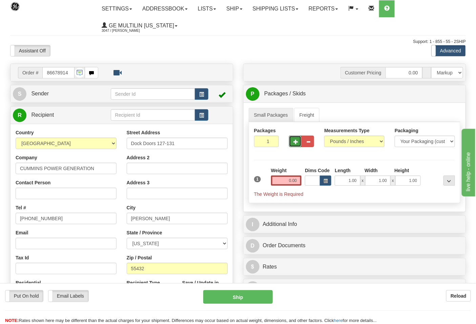
type input "2"
click at [299, 182] on input "0.00" at bounding box center [286, 181] width 31 height 10
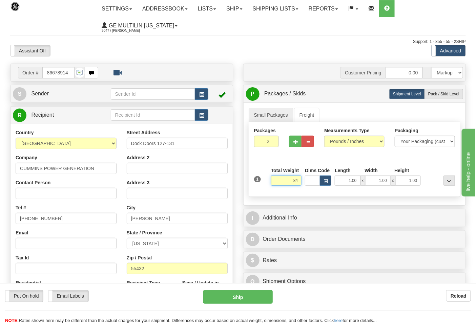
click button "Delete" at bounding box center [0, 0] width 0 height 0
type input "84.00"
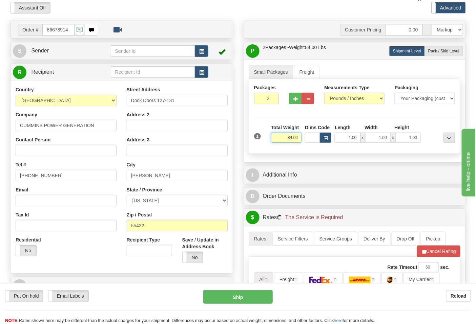
scroll to position [113, 0]
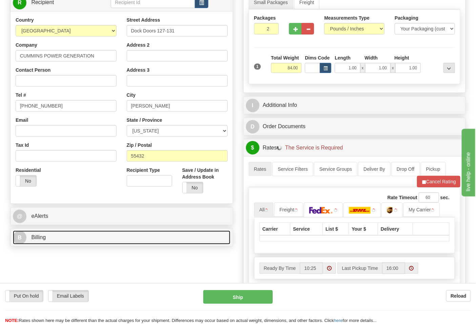
click at [41, 236] on span "Billing" at bounding box center [38, 238] width 15 height 6
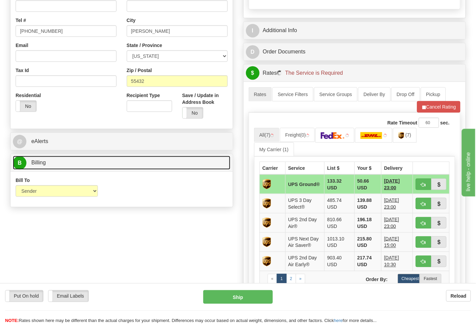
scroll to position [188, 0]
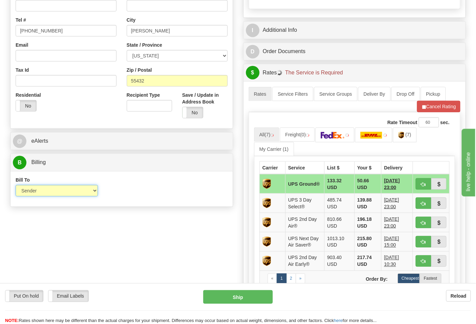
click at [45, 195] on select "Sender Recipient Third Party Collect" at bounding box center [57, 191] width 82 height 12
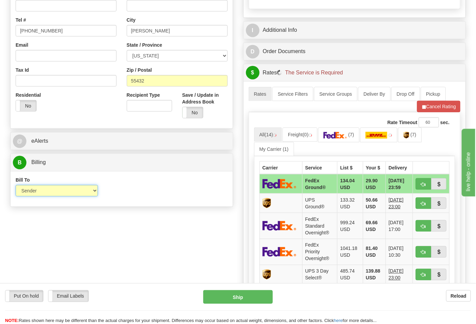
select select "2"
click at [16, 186] on select "Sender Recipient Third Party Collect" at bounding box center [57, 191] width 82 height 12
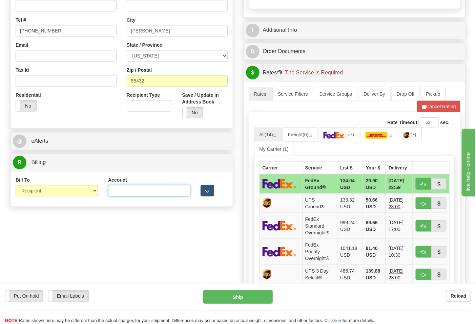
click at [125, 194] on input "Account" at bounding box center [149, 191] width 82 height 12
type input "245489064"
click button "Delete" at bounding box center [0, 0] width 0 height 0
click at [347, 137] on img at bounding box center [335, 135] width 24 height 7
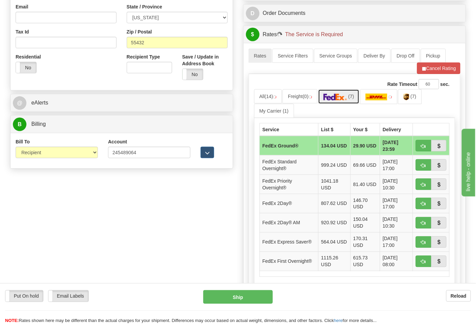
scroll to position [263, 0]
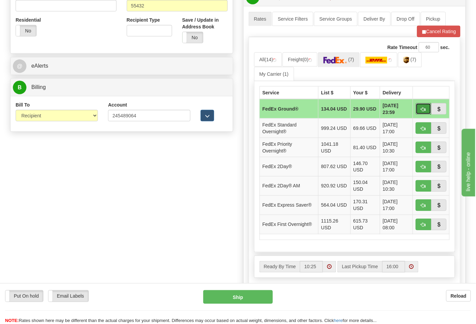
click at [419, 108] on button "button" at bounding box center [424, 109] width 16 height 12
click at [421, 110] on span "button" at bounding box center [423, 109] width 5 height 4
type input "92"
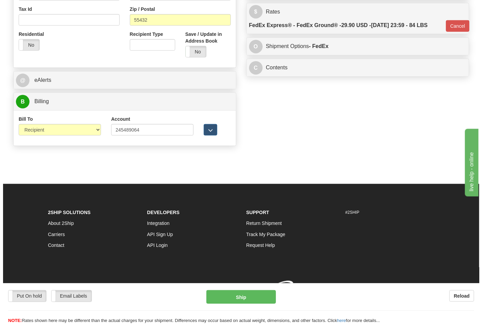
scroll to position [259, 0]
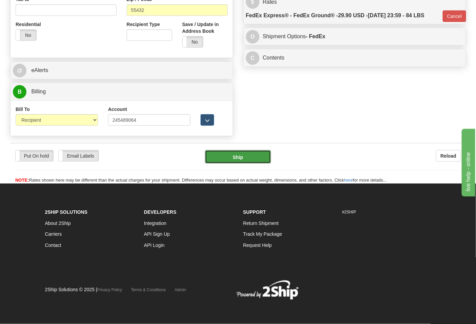
click at [245, 160] on button "Ship" at bounding box center [238, 157] width 66 height 14
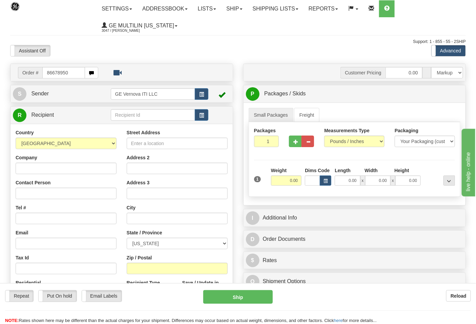
type input "86678950"
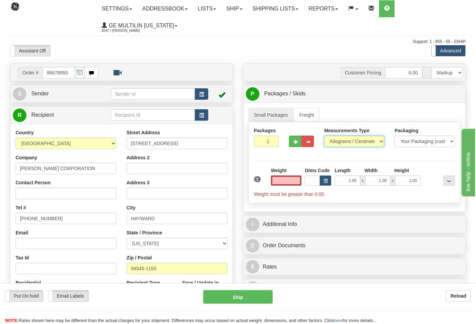
type input "0.00"
click at [350, 143] on select "Pounds / Inches Kilograms / Centimeters" at bounding box center [354, 142] width 60 height 12
select select "0"
click at [324, 136] on select "Pounds / Inches Kilograms / Centimeters" at bounding box center [354, 142] width 60 height 12
click at [298, 182] on input "0.00" at bounding box center [286, 181] width 31 height 10
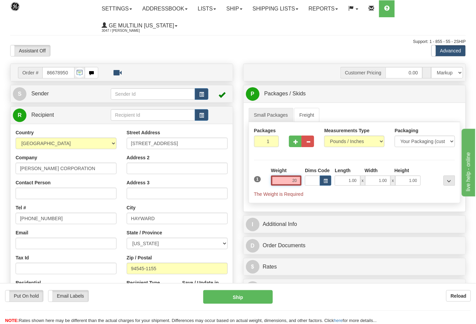
click button "Delete" at bounding box center [0, 0] width 0 height 0
type input "20.00"
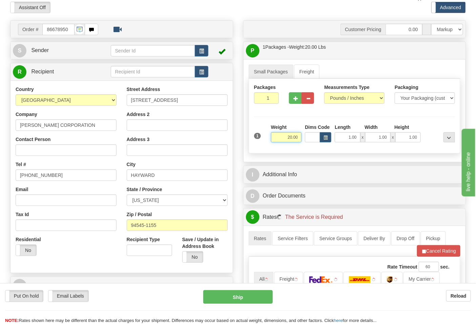
scroll to position [113, 0]
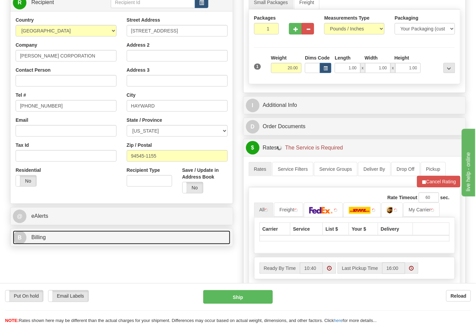
click at [69, 239] on link "B Billing" at bounding box center [121, 238] width 217 height 14
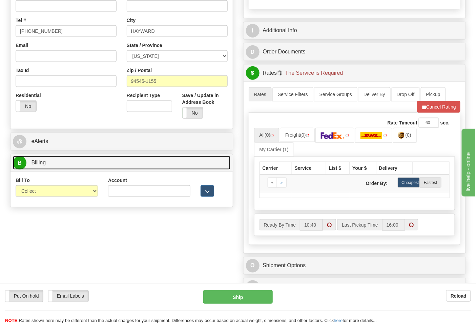
scroll to position [188, 0]
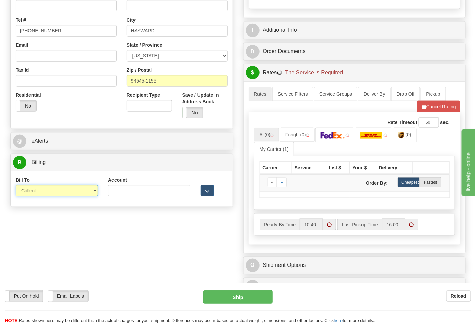
click at [39, 192] on select "Sender Recipient Third Party Collect" at bounding box center [57, 191] width 82 height 12
select select "2"
click at [16, 186] on select "Sender Recipient Third Party Collect" at bounding box center [57, 191] width 82 height 12
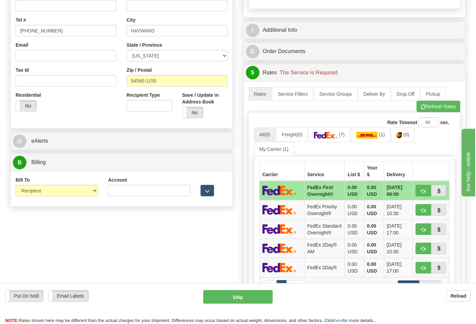
click at [126, 197] on div "Account 3rd Party Account List Please select" at bounding box center [149, 189] width 92 height 25
click at [125, 194] on input "Account" at bounding box center [149, 191] width 82 height 12
paste input "103538629"
type input "103538629"
click at [343, 140] on link "(7)" at bounding box center [330, 135] width 42 height 15
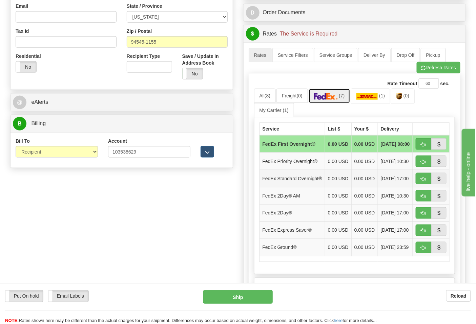
scroll to position [263, 0]
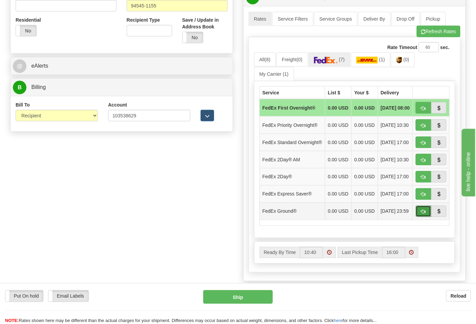
click at [420, 217] on button "button" at bounding box center [424, 212] width 16 height 12
type input "92"
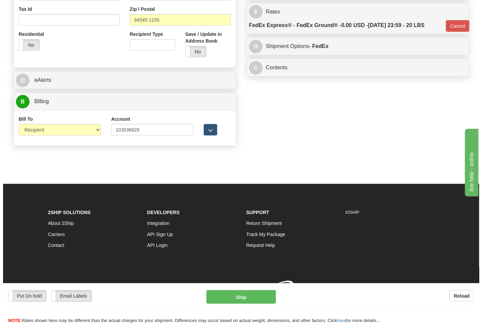
scroll to position [259, 0]
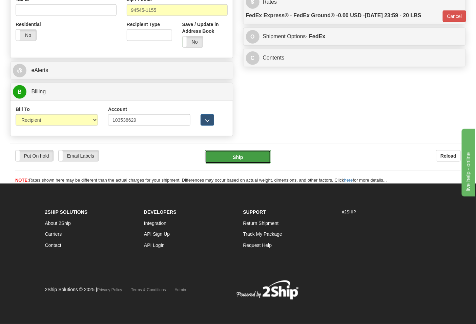
click at [249, 160] on button "Ship" at bounding box center [238, 157] width 66 height 14
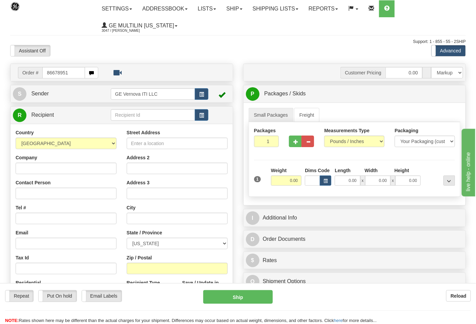
type input "86678951"
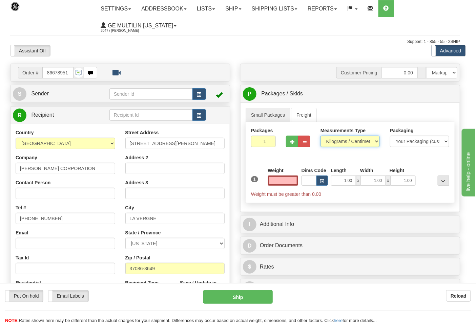
type input "0.00"
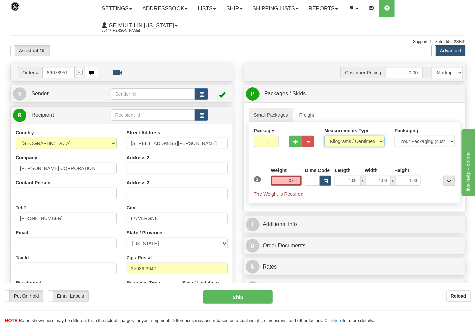
click at [341, 143] on select "Pounds / Inches Kilograms / Centimeters" at bounding box center [354, 142] width 60 height 12
select select "0"
click at [324, 136] on select "Pounds / Inches Kilograms / Centimeters" at bounding box center [354, 142] width 60 height 12
click at [296, 180] on input "0.00" at bounding box center [286, 181] width 31 height 10
click button "Delete" at bounding box center [0, 0] width 0 height 0
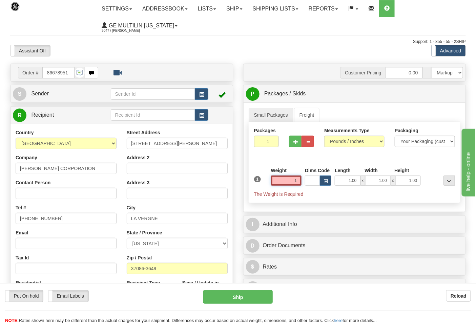
type input "1.00"
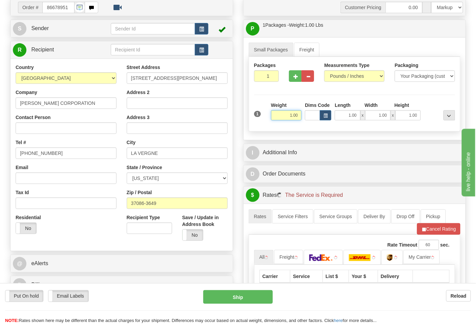
scroll to position [150, 0]
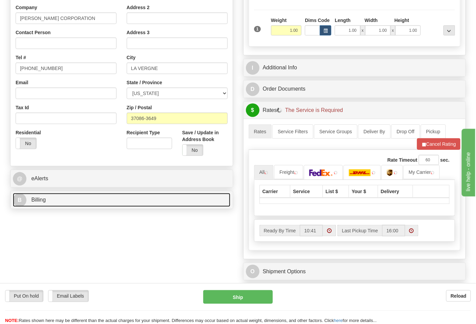
click at [66, 199] on link "B Billing" at bounding box center [121, 200] width 217 height 14
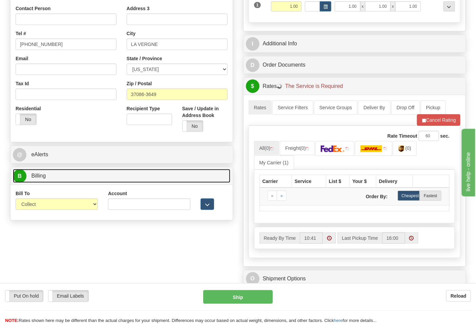
scroll to position [188, 0]
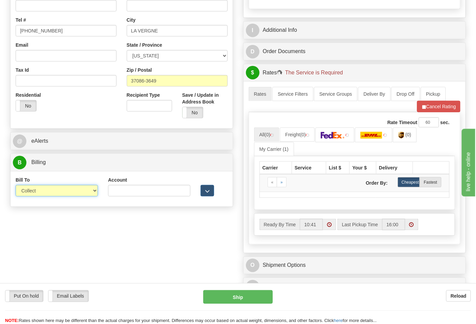
click at [49, 190] on select "Sender Recipient Third Party Collect" at bounding box center [57, 191] width 82 height 12
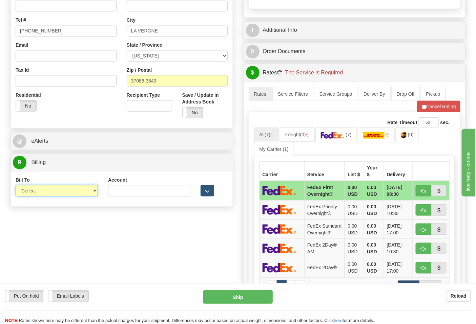
select select "2"
click at [16, 186] on select "Sender Recipient Third Party Collect" at bounding box center [57, 191] width 82 height 12
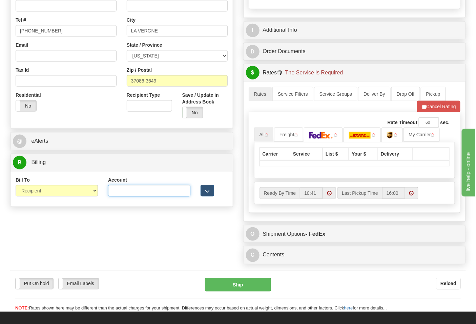
click at [129, 195] on input "Account" at bounding box center [149, 191] width 82 height 12
paste input "103538629"
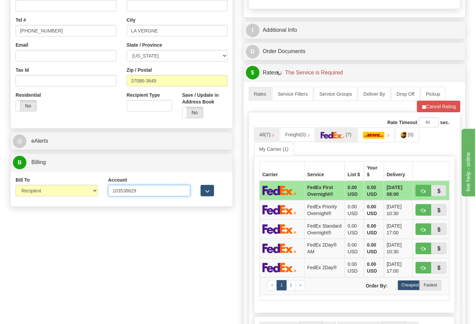
type input "103538629"
click at [344, 138] on img at bounding box center [333, 135] width 24 height 7
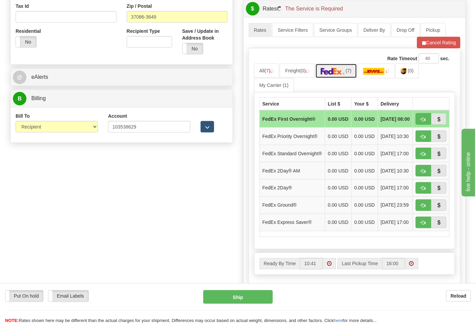
scroll to position [301, 0]
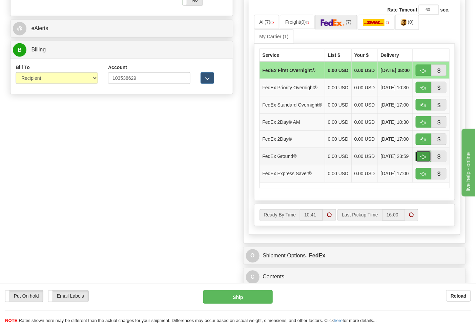
click at [422, 160] on span "button" at bounding box center [423, 157] width 5 height 4
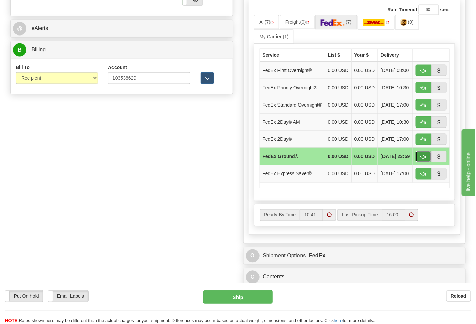
click at [422, 160] on span "button" at bounding box center [423, 157] width 5 height 4
type input "92"
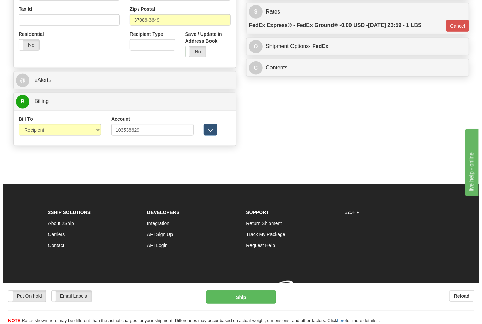
scroll to position [259, 0]
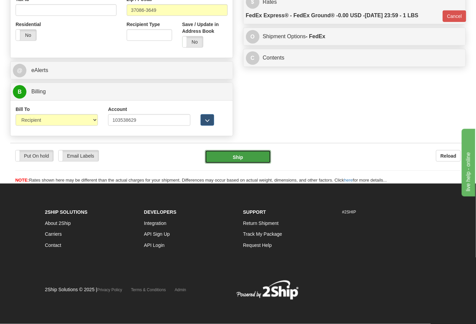
click at [259, 162] on button "Ship" at bounding box center [238, 157] width 66 height 14
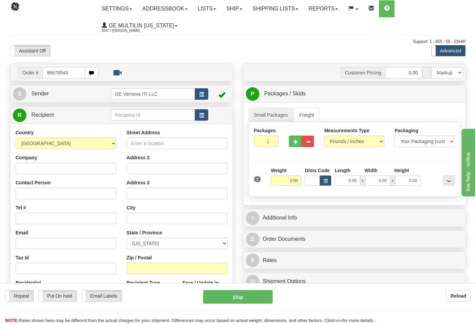
type input "86678949"
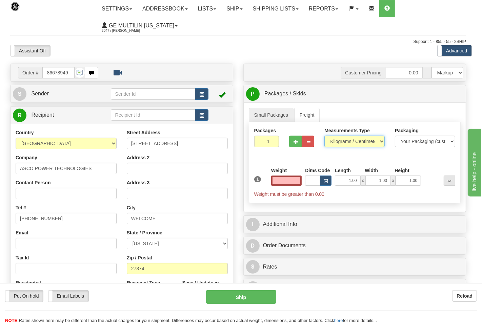
type input "0.00"
click at [343, 141] on select "Pounds / Inches Kilograms / Centimeters" at bounding box center [349, 142] width 59 height 12
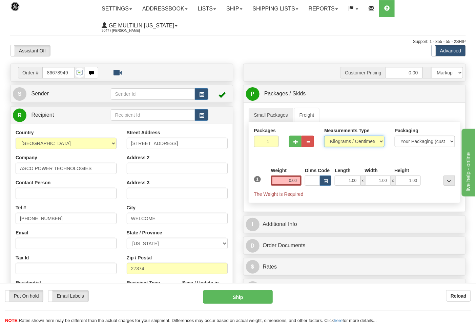
select select "0"
click at [324, 136] on select "Pounds / Inches Kilograms / Centimeters" at bounding box center [354, 142] width 60 height 12
click at [296, 182] on input "0.00" at bounding box center [286, 181] width 31 height 10
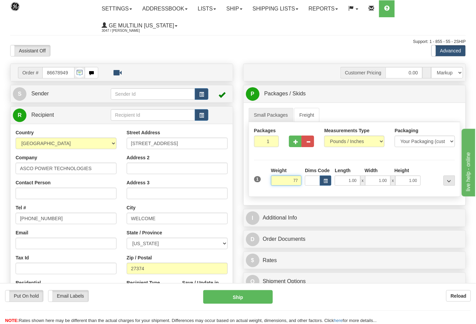
click button "Delete" at bounding box center [0, 0] width 0 height 0
type input "77.00"
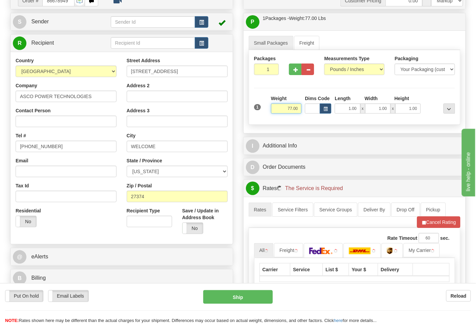
scroll to position [150, 0]
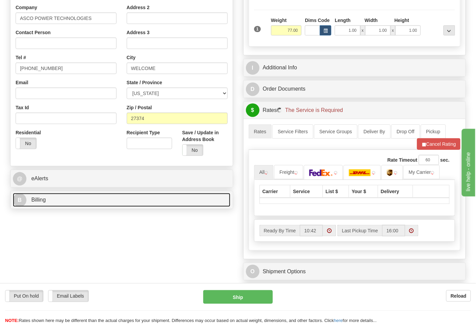
click at [83, 205] on link "B Billing" at bounding box center [121, 200] width 217 height 14
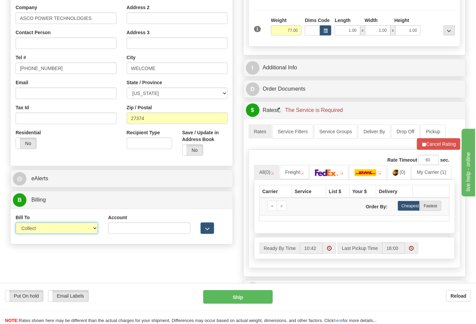
drag, startPoint x: 57, startPoint y: 232, endPoint x: 51, endPoint y: 232, distance: 5.1
click at [56, 232] on select "Sender Recipient Third Party Collect" at bounding box center [57, 229] width 82 height 12
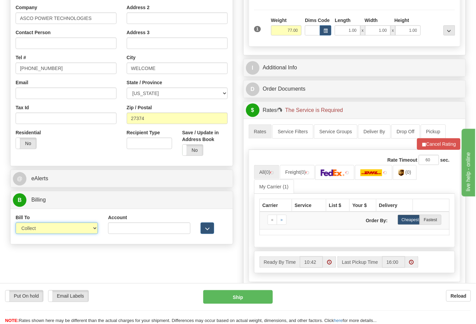
select select "2"
click at [16, 224] on select "Sender Recipient Third Party Collect" at bounding box center [57, 229] width 82 height 12
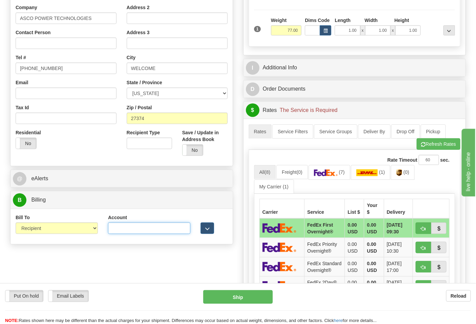
click at [148, 231] on input "Account" at bounding box center [149, 229] width 82 height 12
paste input "664421534"
type input "664421534"
click at [338, 168] on link "(7)" at bounding box center [330, 172] width 42 height 15
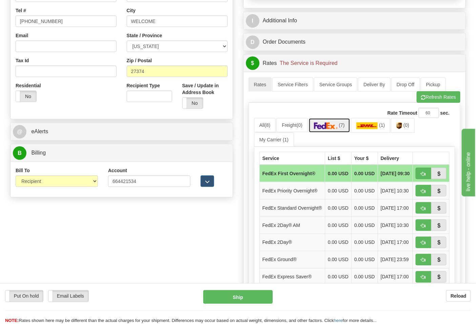
scroll to position [263, 0]
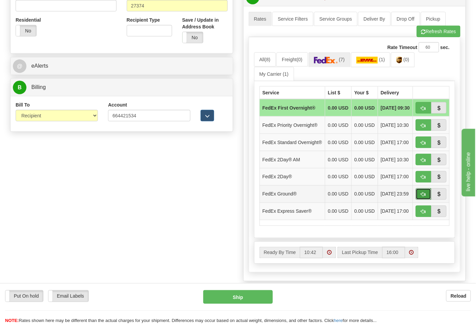
click at [421, 197] on span "button" at bounding box center [423, 195] width 5 height 4
type input "92"
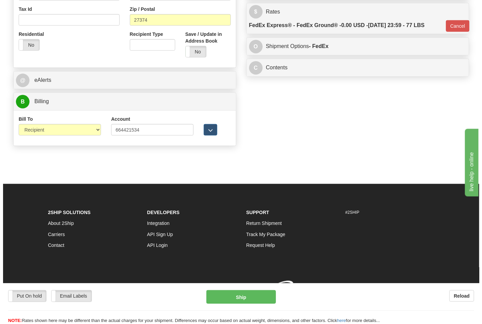
scroll to position [259, 0]
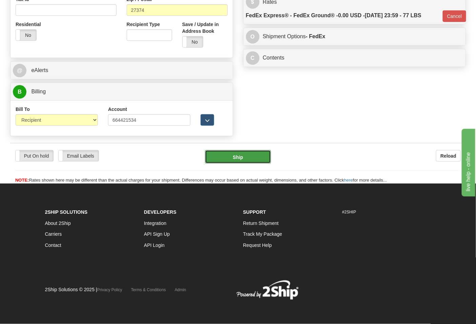
click at [247, 163] on button "Ship" at bounding box center [238, 157] width 66 height 14
